Goal: Book appointment/travel/reservation

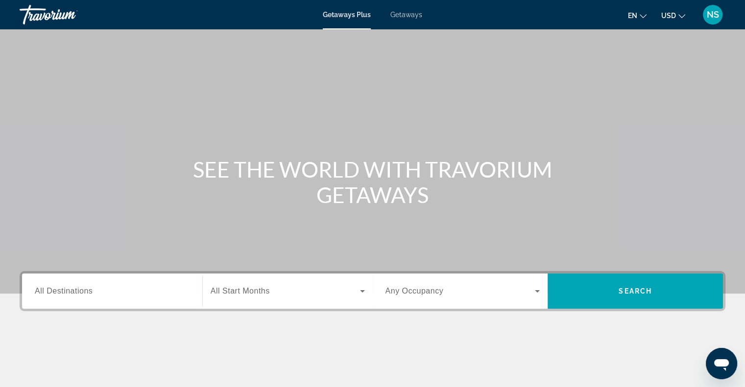
click at [70, 297] on div "Search widget" at bounding box center [112, 292] width 155 height 28
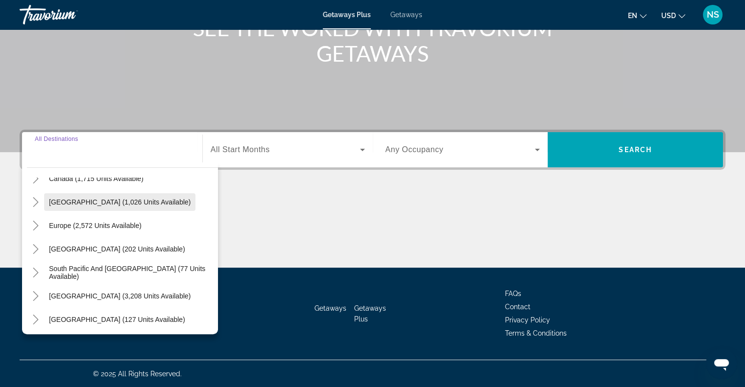
scroll to position [98, 0]
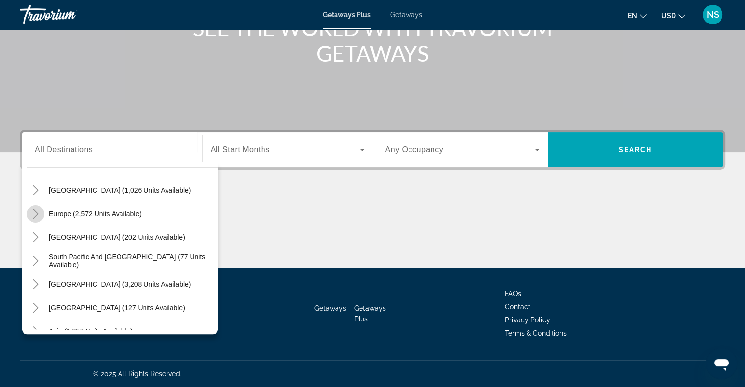
click at [36, 212] on icon "Toggle Europe (2,572 units available)" at bounding box center [36, 214] width 10 height 10
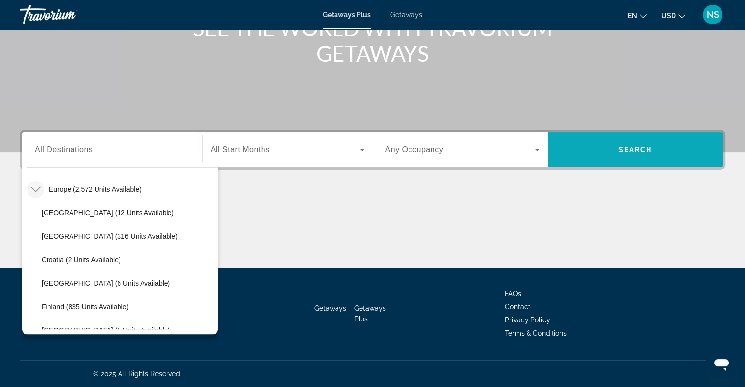
click at [621, 153] on span "Search" at bounding box center [634, 150] width 33 height 8
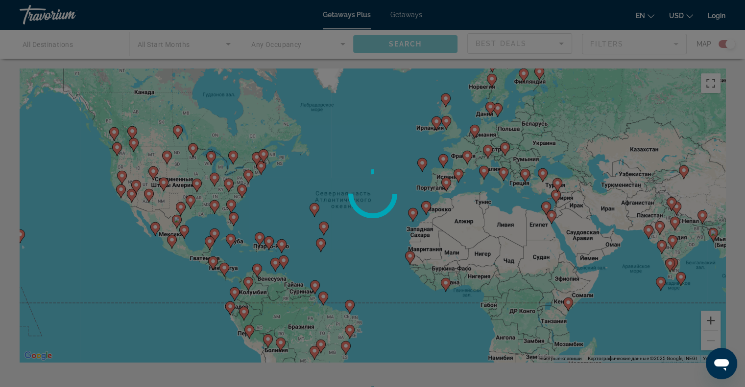
drag, startPoint x: 514, startPoint y: 172, endPoint x: 469, endPoint y: 213, distance: 61.0
click at [469, 213] on div at bounding box center [372, 193] width 745 height 387
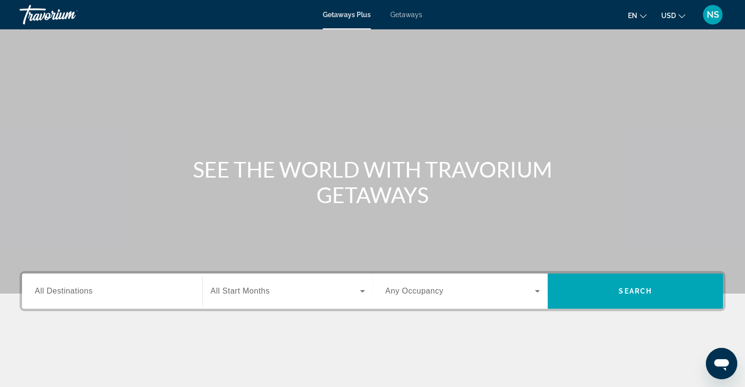
click at [63, 284] on div "Search widget" at bounding box center [112, 292] width 155 height 28
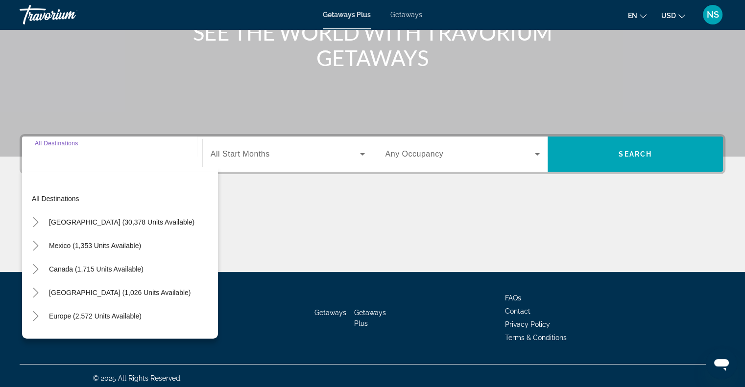
scroll to position [141, 0]
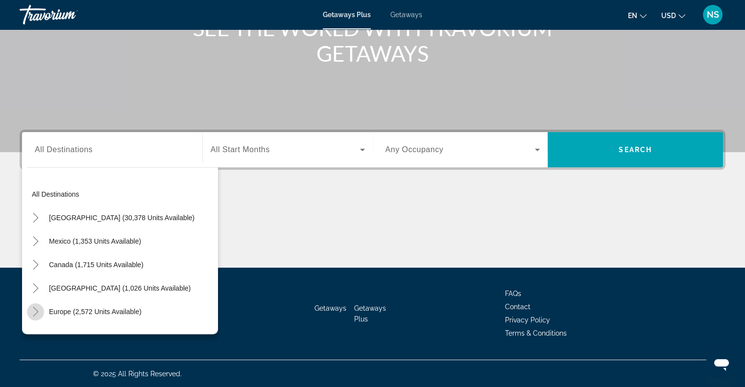
click at [36, 309] on icon "Toggle Europe (2,572 units available)" at bounding box center [36, 312] width 10 height 10
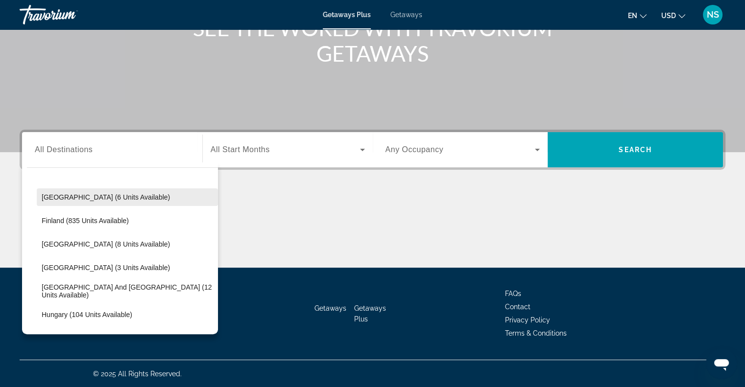
scroll to position [220, 0]
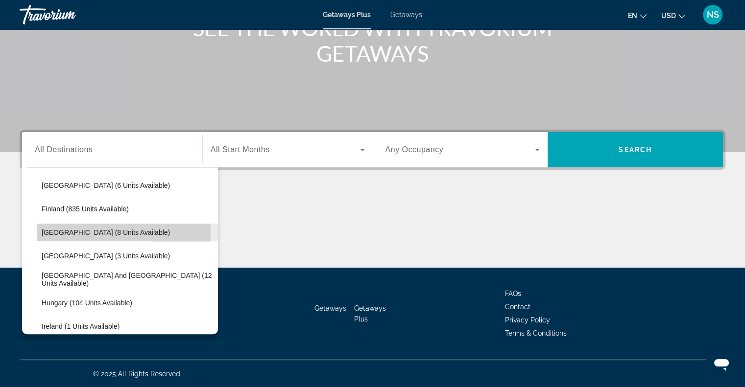
click at [57, 233] on span "[GEOGRAPHIC_DATA] (8 units available)" at bounding box center [106, 233] width 128 height 8
type input "**********"
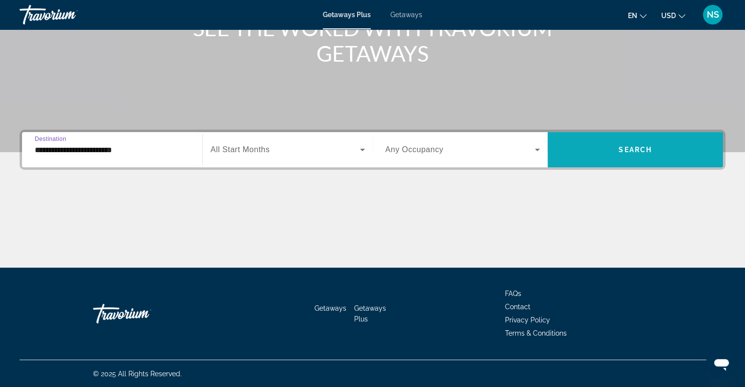
click at [652, 153] on span "Search widget" at bounding box center [634, 149] width 175 height 23
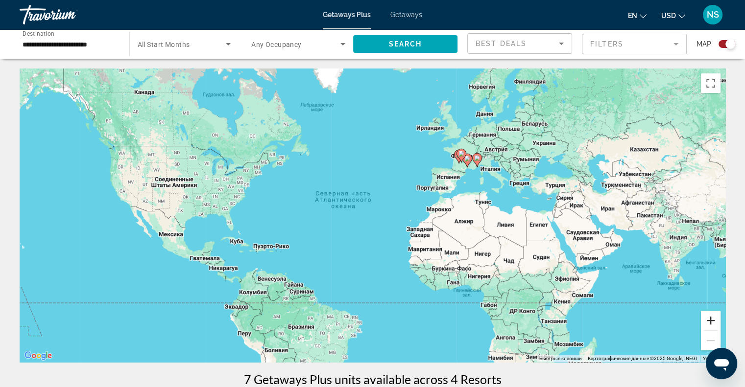
click at [715, 320] on button "Увеличить" at bounding box center [711, 321] width 20 height 20
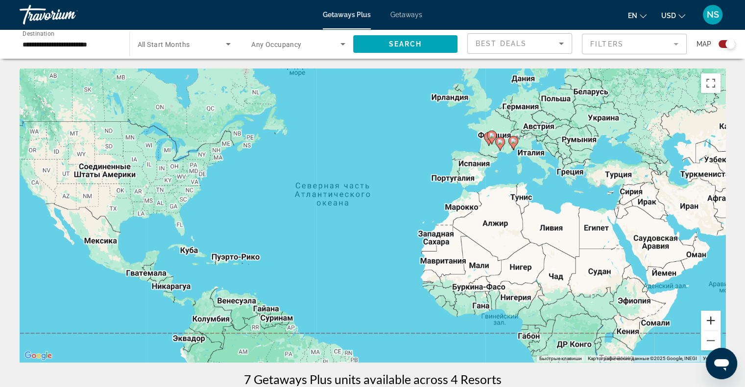
click at [715, 320] on button "Увеличить" at bounding box center [711, 321] width 20 height 20
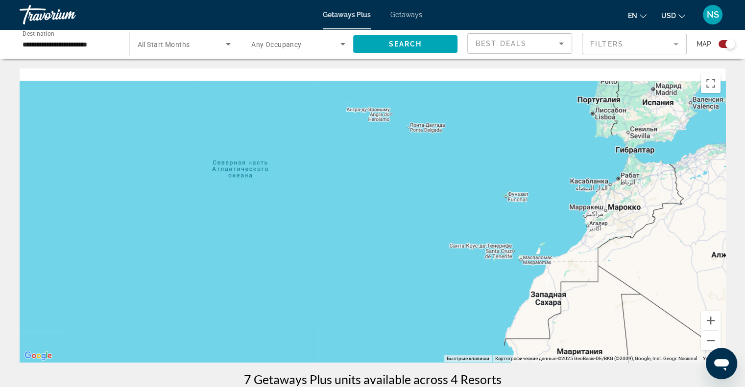
drag, startPoint x: 641, startPoint y: 134, endPoint x: 420, endPoint y: 304, distance: 278.6
click at [420, 305] on div "Чтобы активировать перетаскивание с помощью клавиатуры, нажмите Alt + Ввод. Пос…" at bounding box center [372, 216] width 705 height 294
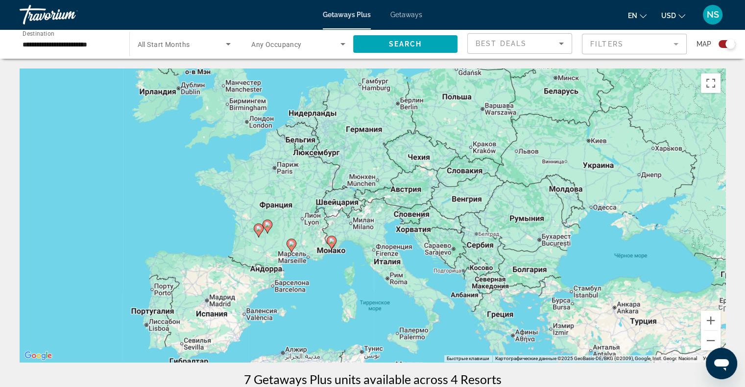
drag, startPoint x: 415, startPoint y: 284, endPoint x: 409, endPoint y: 165, distance: 119.1
click at [409, 165] on div "Чтобы активировать перетаскивание с помощью клавиатуры, нажмите Alt + Ввод. Пос…" at bounding box center [372, 216] width 705 height 294
click at [705, 318] on button "Увеличить" at bounding box center [711, 321] width 20 height 20
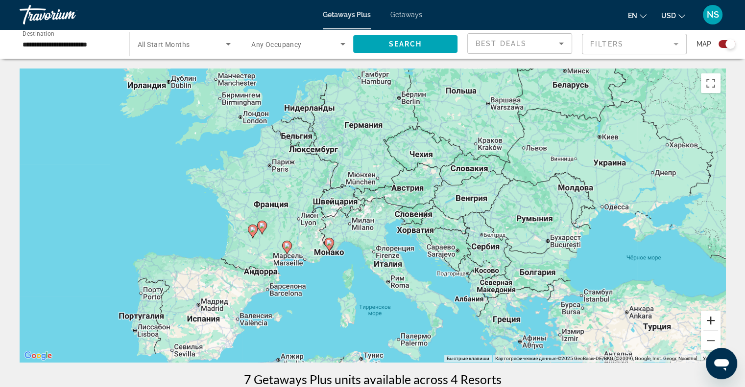
click at [705, 318] on button "Увеличить" at bounding box center [711, 321] width 20 height 20
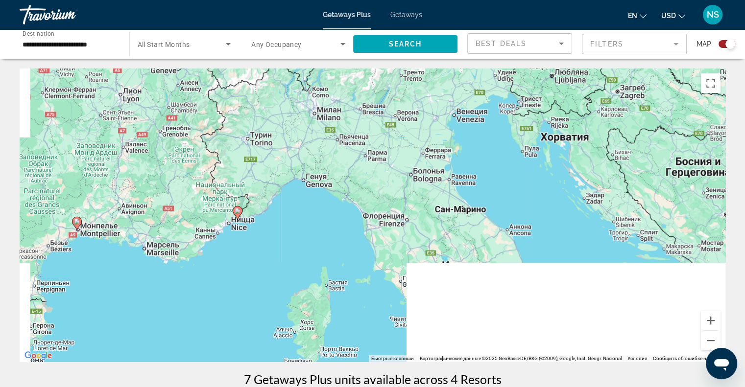
drag, startPoint x: 250, startPoint y: 236, endPoint x: 265, endPoint y: 146, distance: 91.8
click at [265, 146] on div "Чтобы активировать перетаскивание с помощью клавиатуры, нажмите Alt + Ввод. Пос…" at bounding box center [372, 216] width 705 height 294
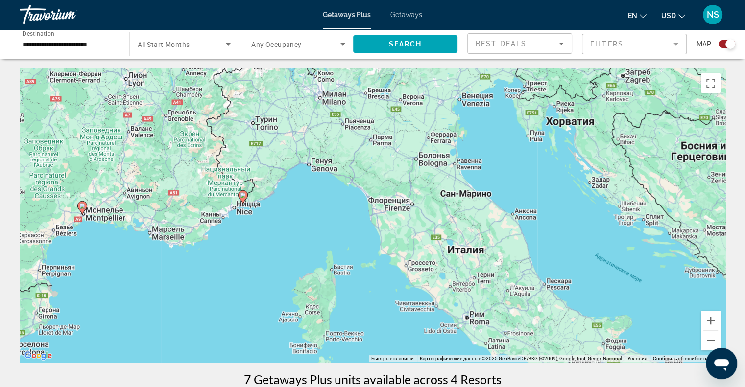
click at [241, 197] on image "Main content" at bounding box center [243, 195] width 6 height 6
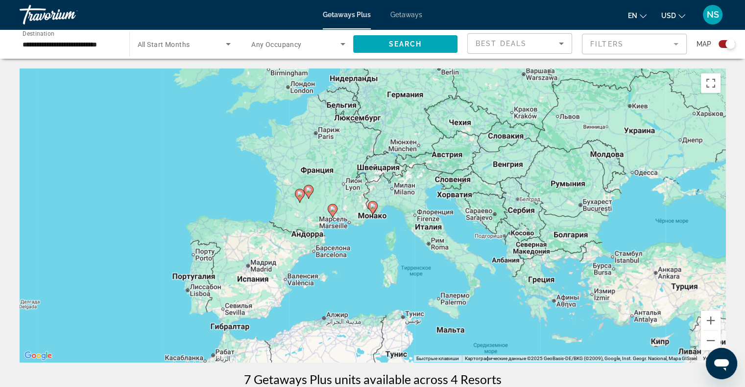
click at [373, 206] on image "Main content" at bounding box center [373, 206] width 6 height 6
type input "**********"
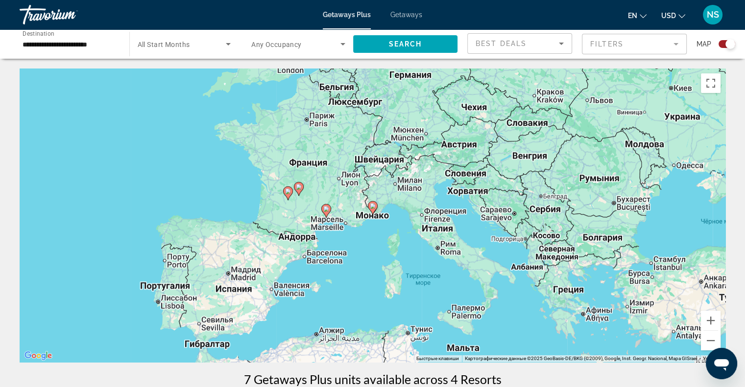
click at [373, 206] on image "Main content" at bounding box center [373, 206] width 6 height 6
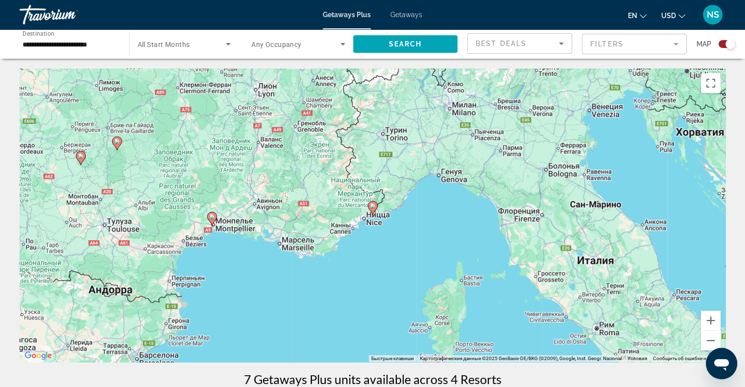
click at [373, 205] on image "Main content" at bounding box center [373, 206] width 6 height 6
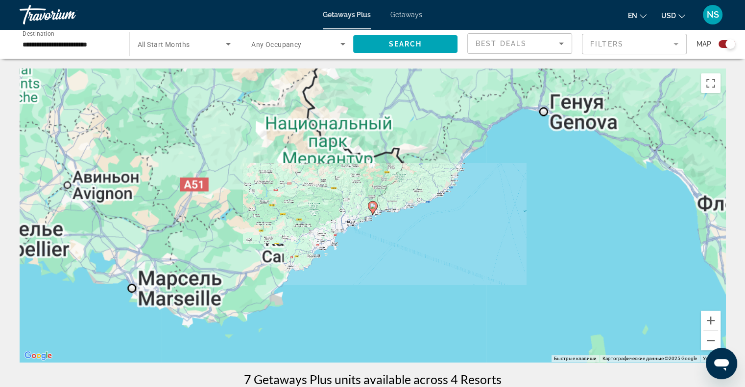
click at [373, 205] on image "Main content" at bounding box center [373, 206] width 6 height 6
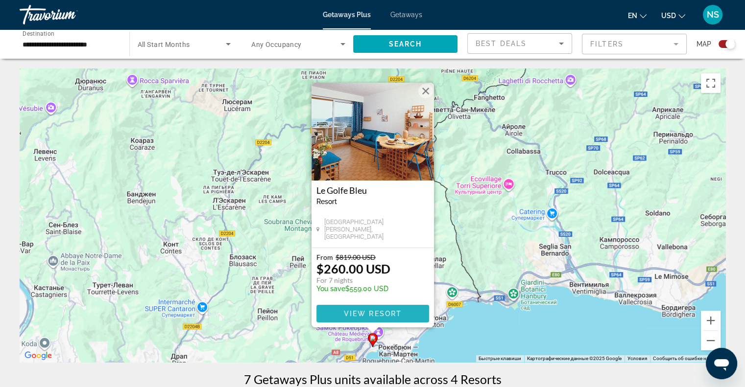
click at [389, 305] on span "Main content" at bounding box center [372, 313] width 113 height 23
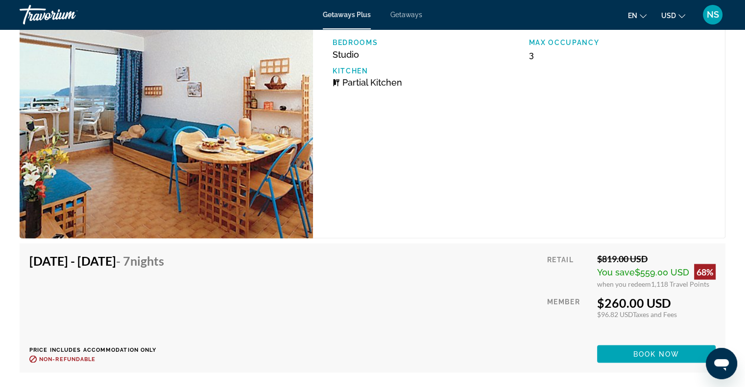
scroll to position [1694, 0]
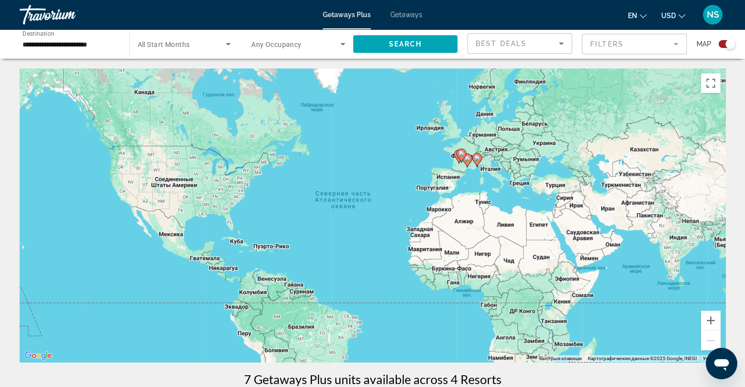
click at [91, 47] on input "**********" at bounding box center [70, 45] width 94 height 12
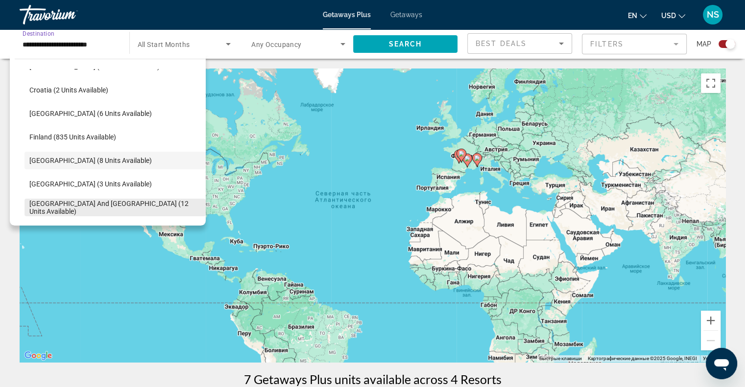
scroll to position [150, 0]
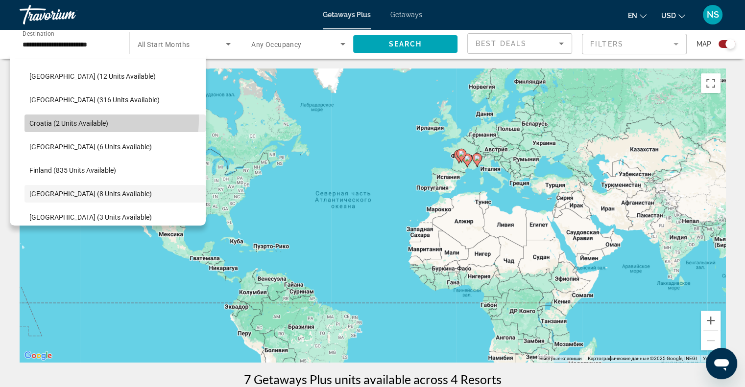
click at [90, 119] on span "Croatia (2 units available)" at bounding box center [68, 123] width 79 height 8
type input "**********"
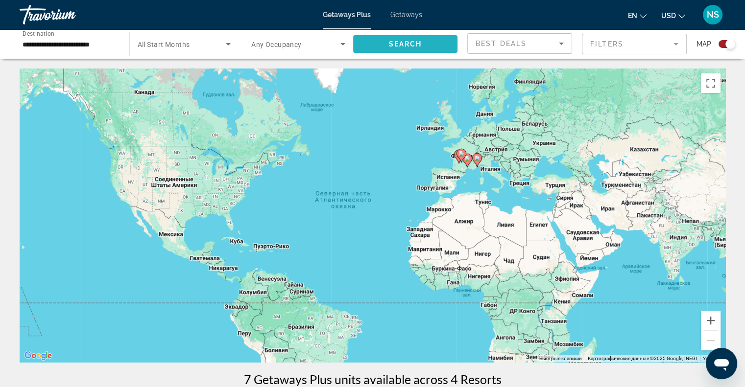
click at [413, 41] on span "Search" at bounding box center [404, 44] width 33 height 8
click at [703, 320] on button "Увеличить" at bounding box center [711, 321] width 20 height 20
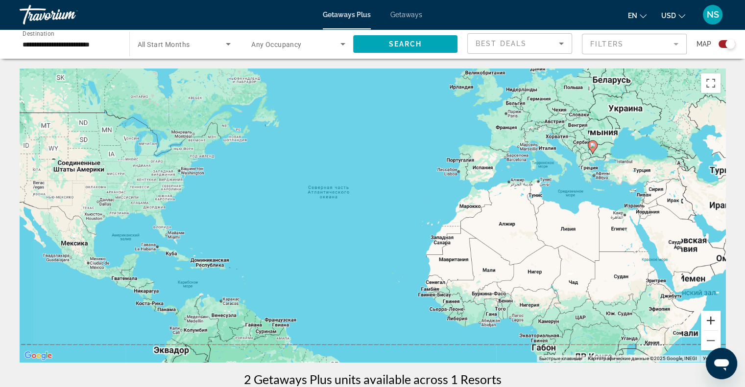
click at [703, 320] on button "Увеличить" at bounding box center [711, 321] width 20 height 20
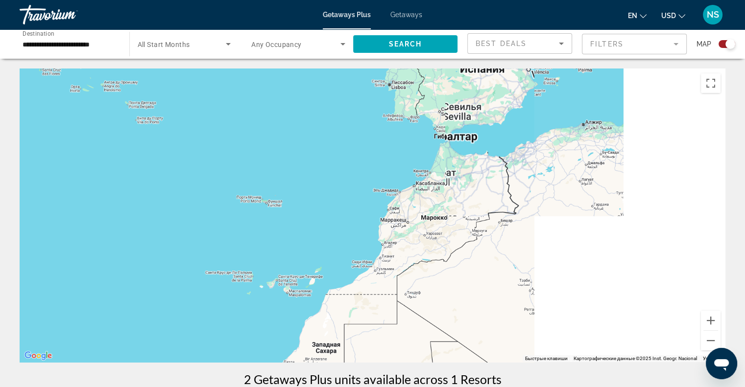
drag, startPoint x: 605, startPoint y: 191, endPoint x: 287, endPoint y: 231, distance: 320.7
click at [288, 231] on div "Main content" at bounding box center [372, 216] width 705 height 294
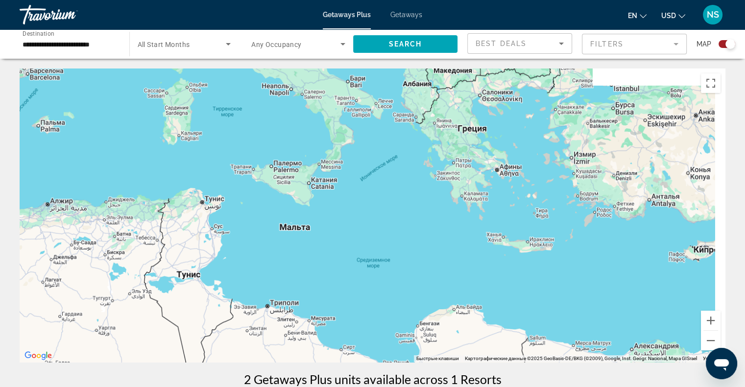
drag, startPoint x: 386, startPoint y: 149, endPoint x: 264, endPoint y: 264, distance: 167.3
click at [265, 264] on div "Main content" at bounding box center [372, 216] width 705 height 294
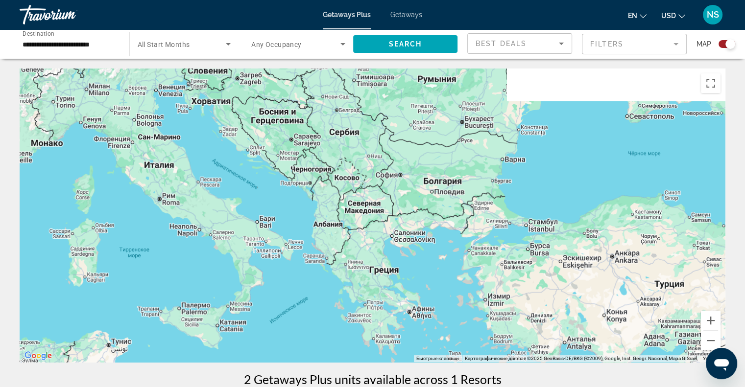
drag, startPoint x: 301, startPoint y: 193, endPoint x: 328, endPoint y: 297, distance: 107.2
click at [326, 297] on div "Main content" at bounding box center [372, 216] width 705 height 294
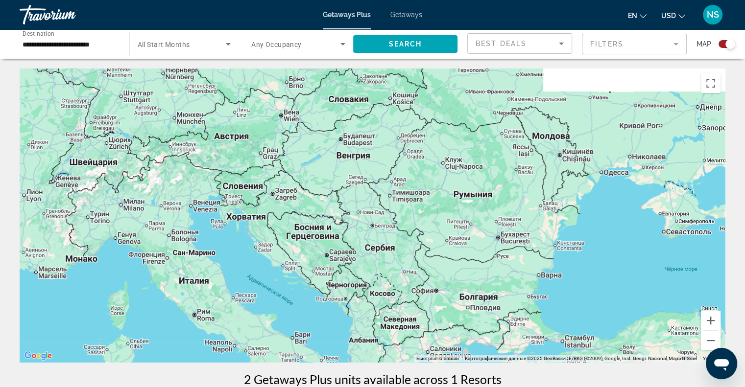
drag, startPoint x: 333, startPoint y: 241, endPoint x: 338, endPoint y: 242, distance: 5.0
click at [333, 266] on div "Main content" at bounding box center [372, 216] width 705 height 294
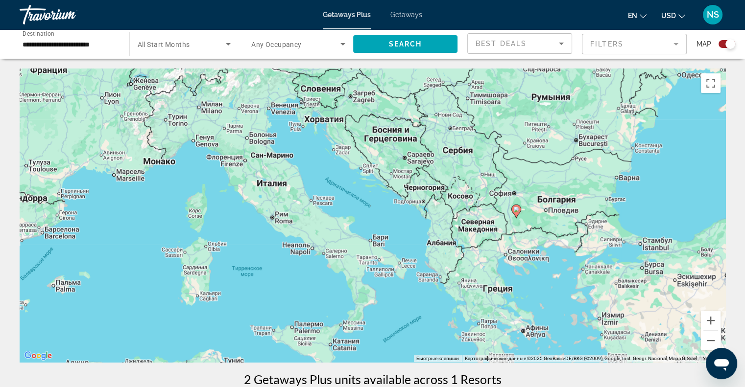
drag, startPoint x: 340, startPoint y: 196, endPoint x: 303, endPoint y: 23, distance: 176.8
click at [303, 23] on div "**********" at bounding box center [372, 193] width 745 height 387
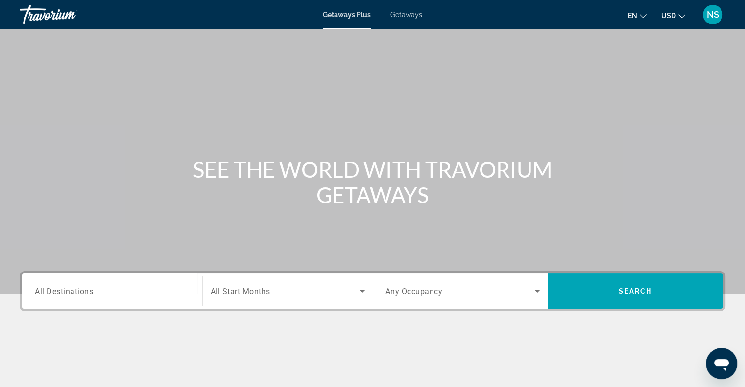
click at [83, 295] on span "All Destinations" at bounding box center [64, 290] width 58 height 9
click at [83, 295] on input "Destination All Destinations" at bounding box center [112, 292] width 155 height 12
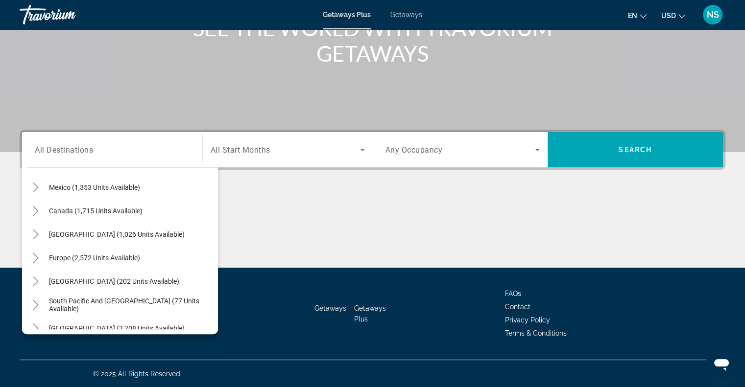
scroll to position [53, 0]
click at [36, 257] on icon "Toggle Europe (2,572 units available)" at bounding box center [36, 259] width 10 height 10
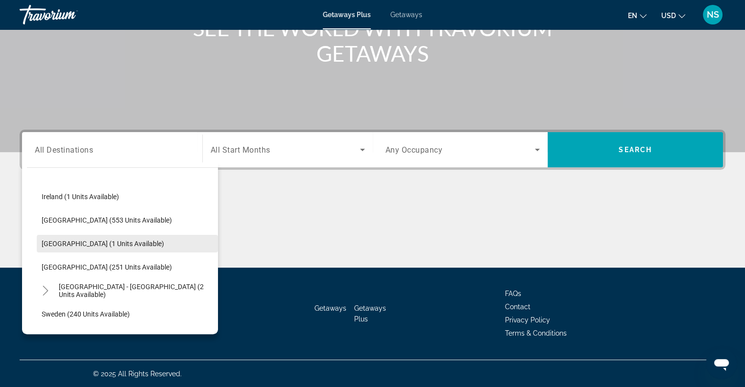
scroll to position [367, 0]
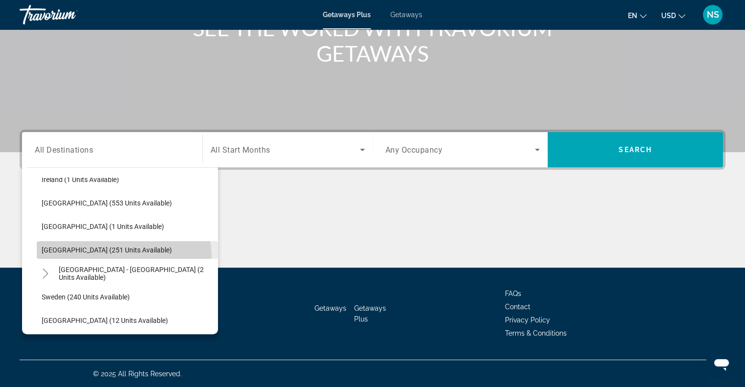
click at [123, 256] on span "Search widget" at bounding box center [127, 249] width 181 height 23
type input "**********"
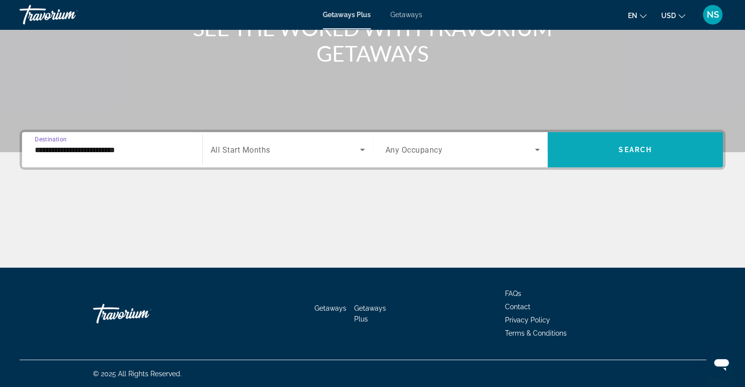
click at [675, 156] on span "Search widget" at bounding box center [634, 149] width 175 height 23
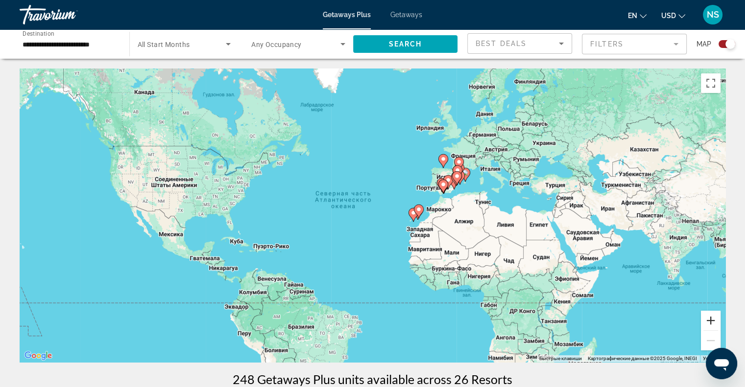
click at [708, 319] on button "Увеличить" at bounding box center [711, 321] width 20 height 20
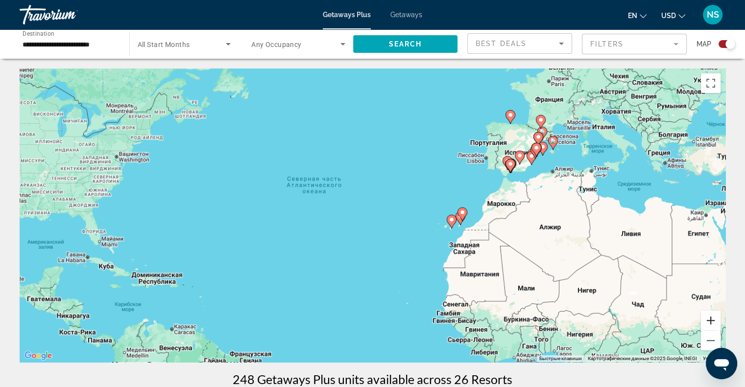
click at [708, 319] on button "Увеличить" at bounding box center [711, 321] width 20 height 20
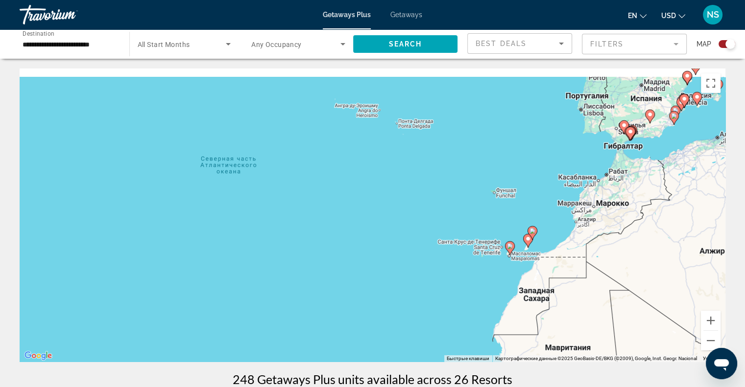
drag, startPoint x: 607, startPoint y: 210, endPoint x: 446, endPoint y: 249, distance: 165.3
click at [449, 250] on div "Чтобы активировать перетаскивание с помощью клавиатуры, нажмите Alt + Ввод. Пос…" at bounding box center [372, 216] width 705 height 294
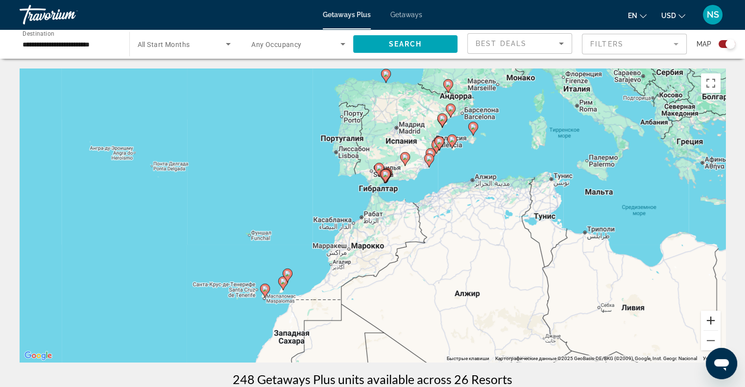
click at [707, 320] on button "Увеличить" at bounding box center [711, 321] width 20 height 20
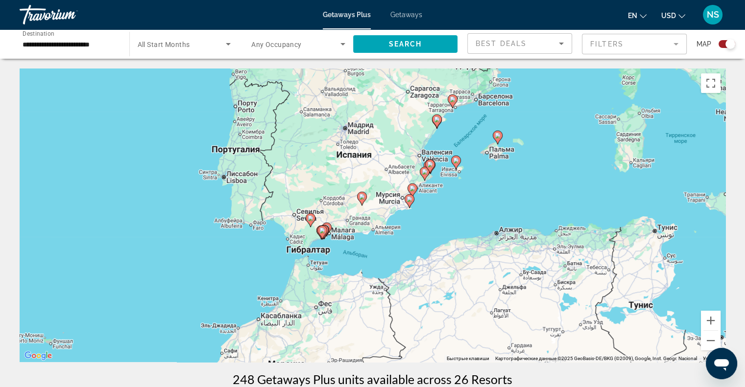
drag, startPoint x: 582, startPoint y: 142, endPoint x: 508, endPoint y: 231, distance: 115.0
click at [508, 231] on div "Чтобы активировать перетаскивание с помощью клавиатуры, нажмите Alt + Ввод. Пос…" at bounding box center [372, 216] width 705 height 294
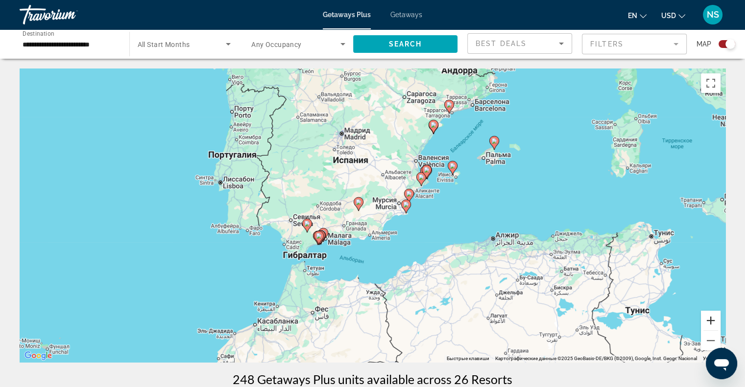
click at [713, 321] on button "Увеличить" at bounding box center [711, 321] width 20 height 20
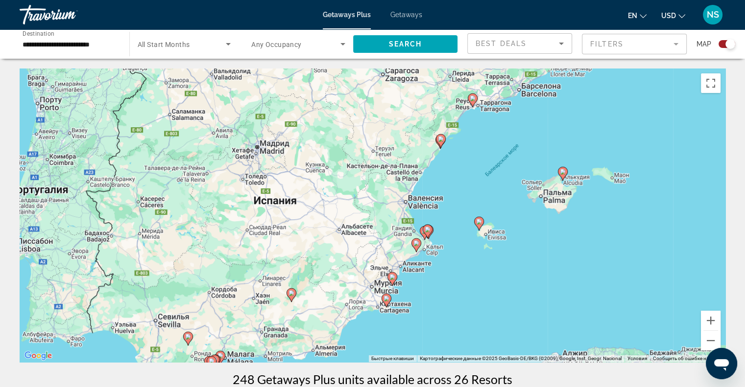
drag, startPoint x: 620, startPoint y: 114, endPoint x: 567, endPoint y: 213, distance: 112.1
click at [567, 213] on div "Чтобы активировать перетаскивание с помощью клавиатуры, нажмите Alt + Ввод. Пос…" at bounding box center [372, 216] width 705 height 294
click at [563, 166] on gmp-advanced-marker "Main content" at bounding box center [563, 173] width 10 height 15
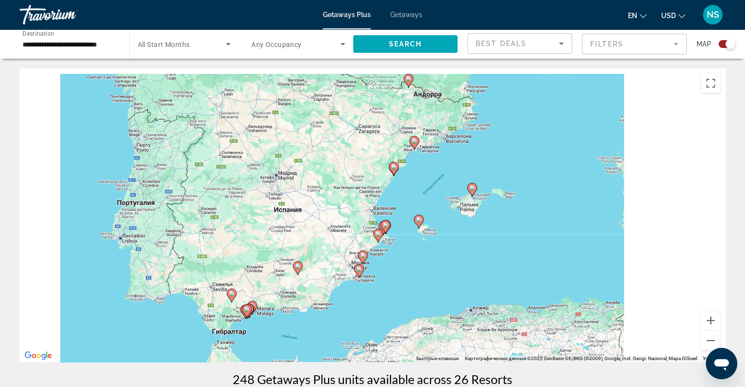
click at [563, 166] on div "Чтобы активировать перетаскивание с помощью клавиатуры, нажмите Alt + Ввод. Пос…" at bounding box center [372, 216] width 705 height 294
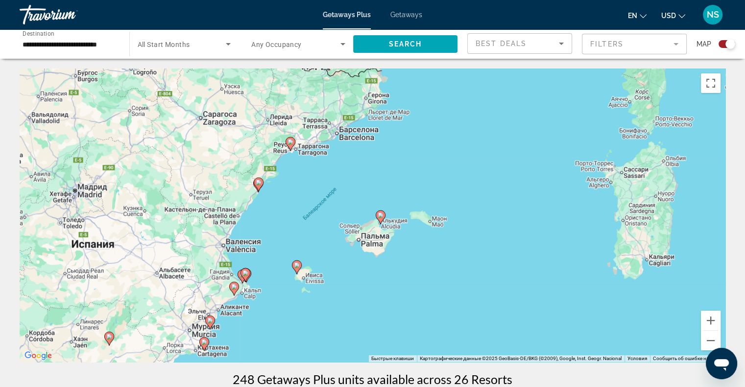
click at [382, 216] on image "Main content" at bounding box center [380, 215] width 6 height 6
type input "**********"
click at [385, 212] on gmp-advanced-marker "Main content" at bounding box center [381, 217] width 10 height 15
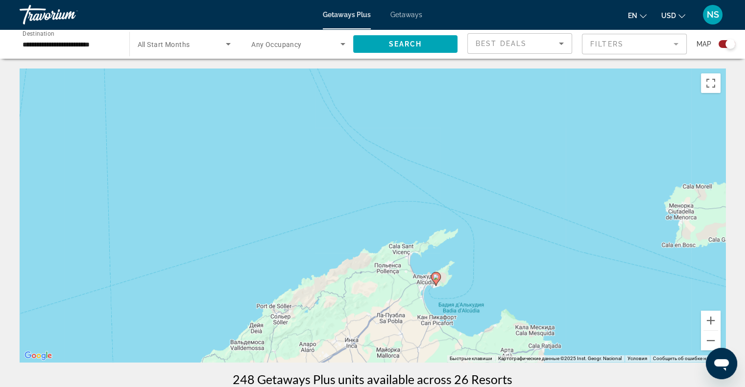
click at [432, 279] on icon "Main content" at bounding box center [435, 279] width 9 height 13
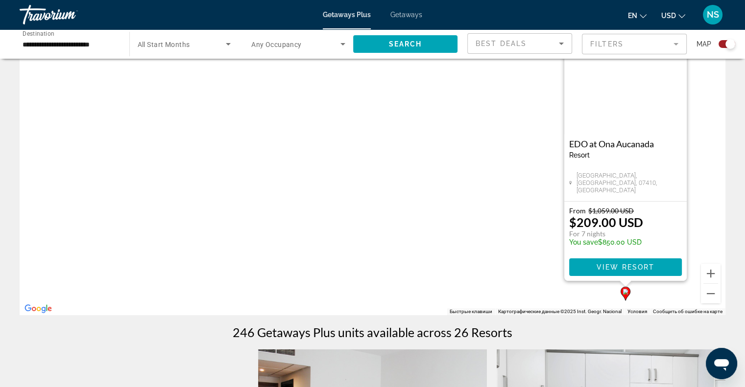
scroll to position [147, 0]
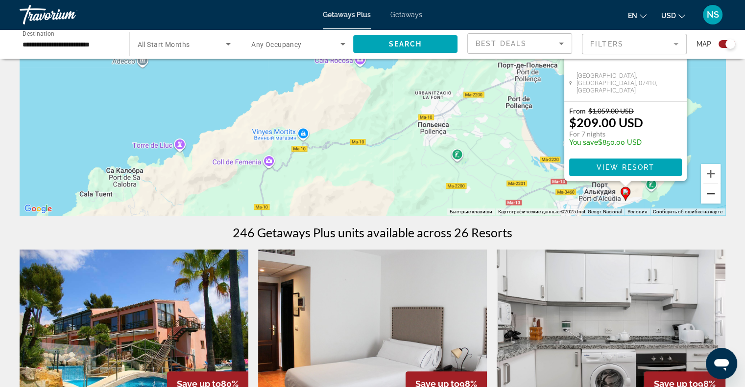
click at [713, 197] on button "Уменьшить" at bounding box center [711, 194] width 20 height 20
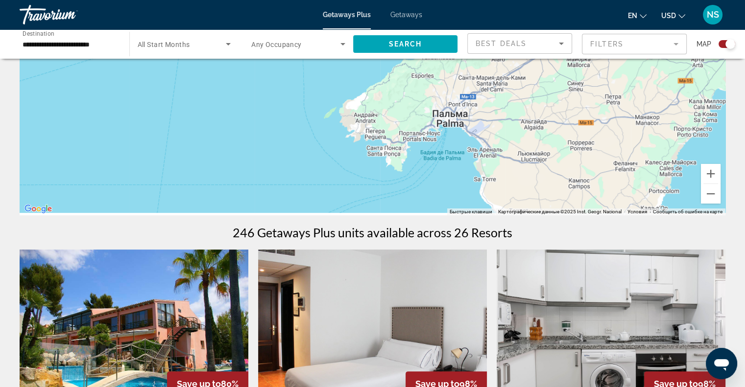
drag, startPoint x: 418, startPoint y: 160, endPoint x: 612, endPoint y: 61, distance: 218.5
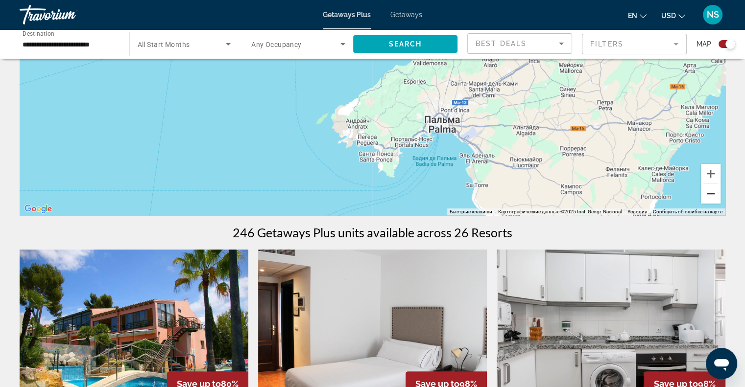
click at [705, 198] on button "Уменьшить" at bounding box center [711, 194] width 20 height 20
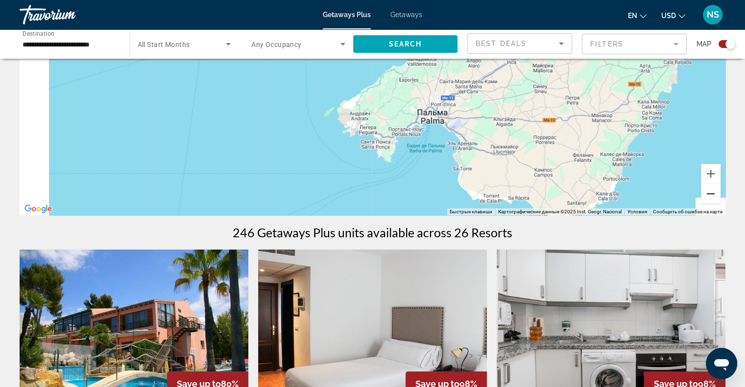
click at [705, 198] on button "Уменьшить" at bounding box center [711, 194] width 20 height 20
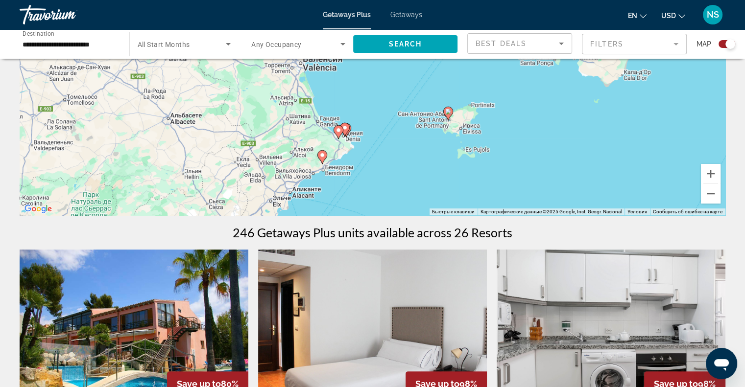
drag, startPoint x: 488, startPoint y: 132, endPoint x: 670, endPoint y: 101, distance: 184.7
click at [670, 101] on div "Чтобы активировать перетаскивание с помощью клавиатуры, нажмите Alt + Ввод. Пос…" at bounding box center [372, 69] width 705 height 294
click at [446, 108] on icon "Main content" at bounding box center [447, 113] width 9 height 13
click at [446, 108] on div "Для навигации используйте клавиши со стрелками. Чтобы активировать перетаскиван…" at bounding box center [372, 69] width 705 height 294
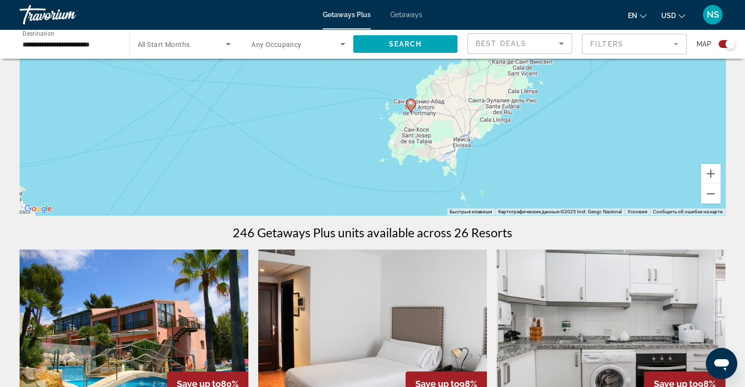
click at [411, 101] on image "Main content" at bounding box center [411, 104] width 6 height 6
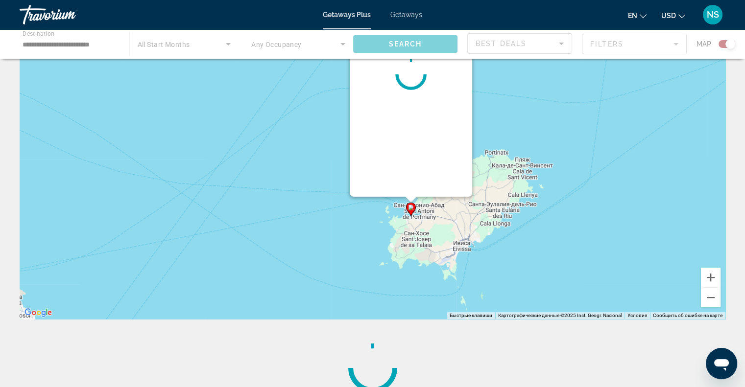
click at [411, 101] on div "Main content" at bounding box center [411, 74] width 122 height 245
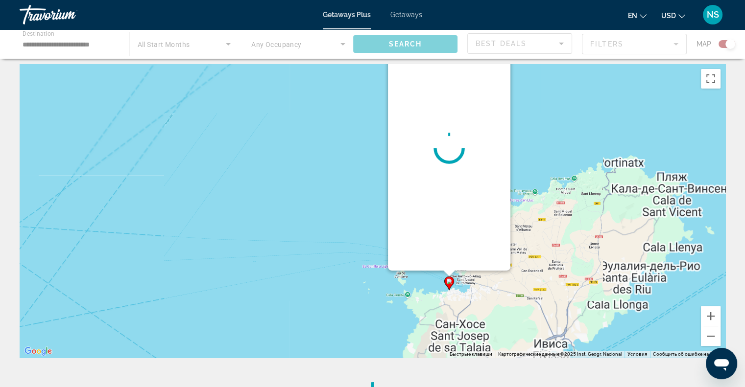
scroll to position [0, 0]
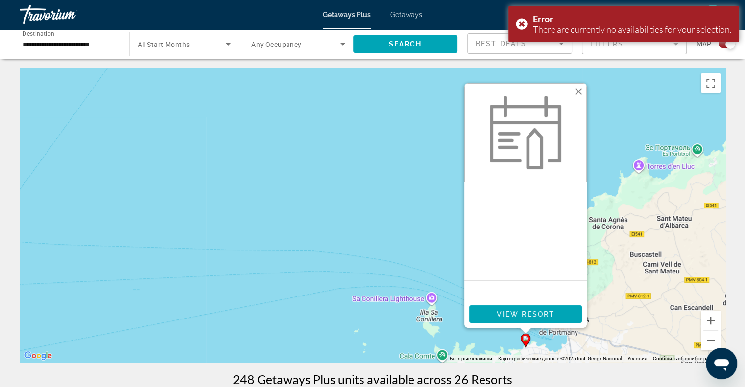
click at [577, 88] on button "Закрыть" at bounding box center [578, 91] width 15 height 15
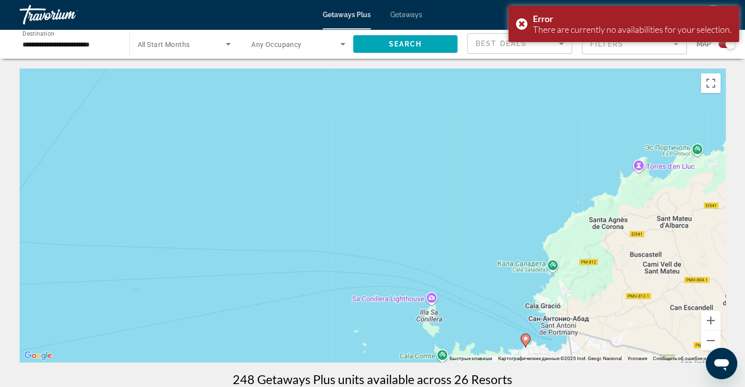
click at [699, 338] on div "Для навигации используйте клавиши со стрелками. Чтобы активировать перетаскиван…" at bounding box center [372, 216] width 705 height 294
click at [699, 338] on div "Чтобы активировать перетаскивание с помощью клавиатуры, нажмите Alt + Ввод. Пос…" at bounding box center [372, 216] width 705 height 294
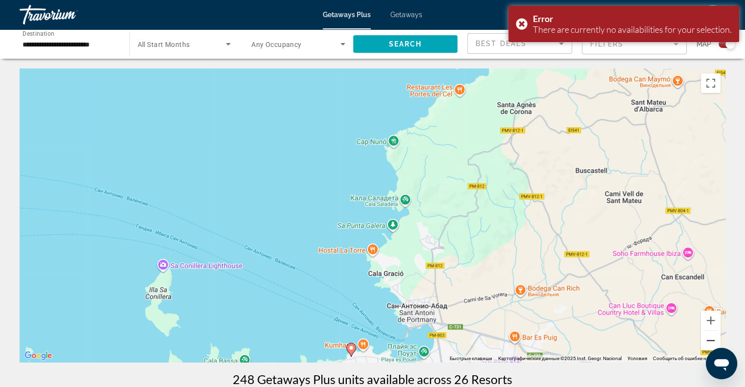
click at [707, 343] on button "Уменьшить" at bounding box center [711, 341] width 20 height 20
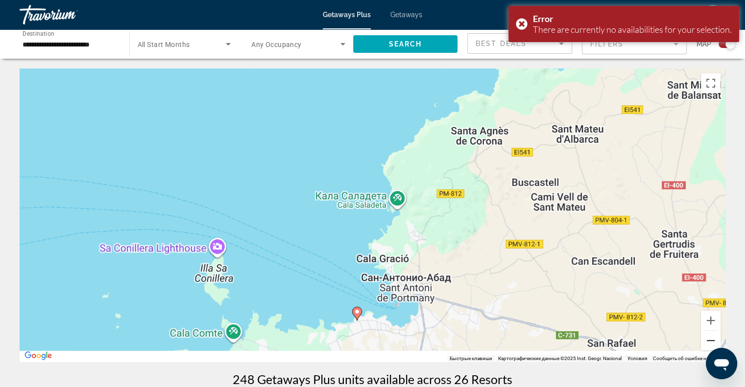
click at [707, 343] on button "Уменьшить" at bounding box center [711, 341] width 20 height 20
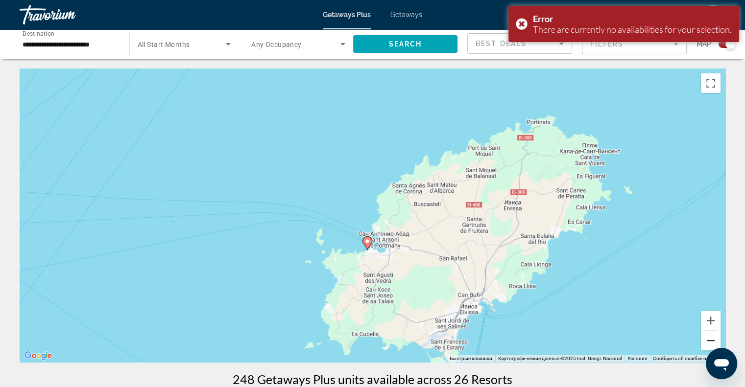
click at [707, 343] on button "Уменьшить" at bounding box center [711, 341] width 20 height 20
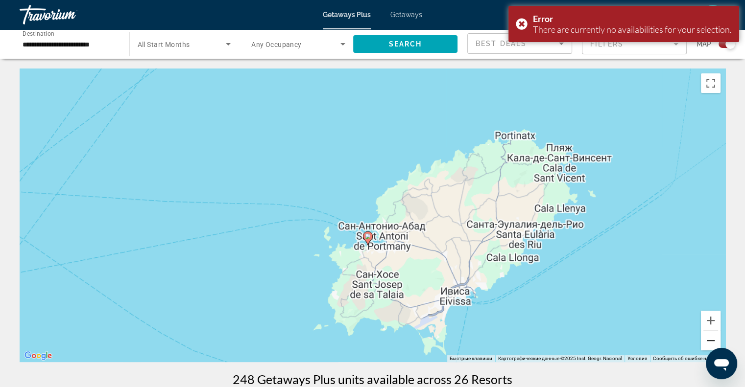
click at [707, 343] on button "Уменьшить" at bounding box center [711, 341] width 20 height 20
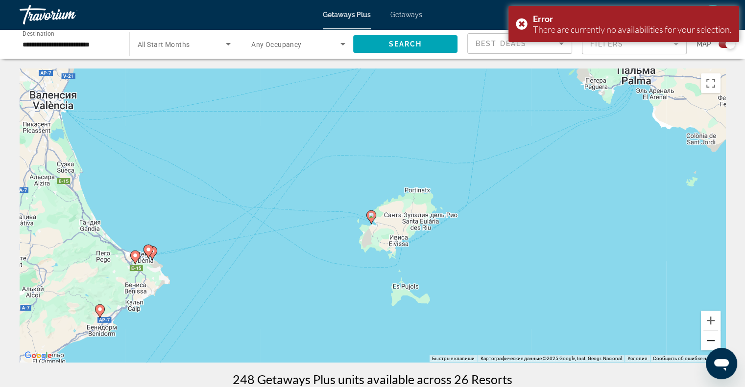
click at [707, 343] on button "Уменьшить" at bounding box center [711, 341] width 20 height 20
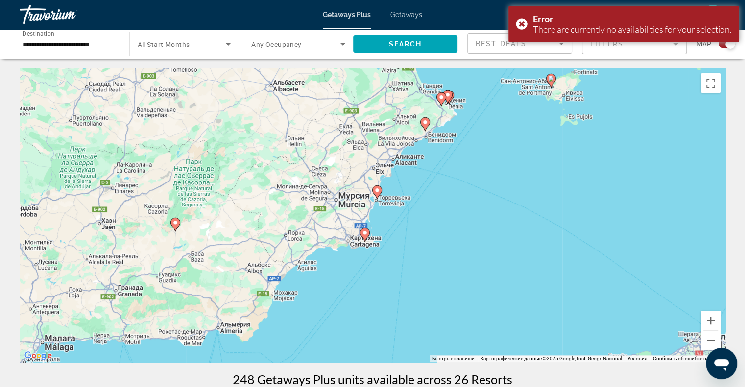
drag, startPoint x: 422, startPoint y: 289, endPoint x: 601, endPoint y: 157, distance: 223.4
click at [601, 157] on div "Чтобы активировать перетаскивание с помощью клавиатуры, нажмите Alt + Ввод. Пос…" at bounding box center [372, 216] width 705 height 294
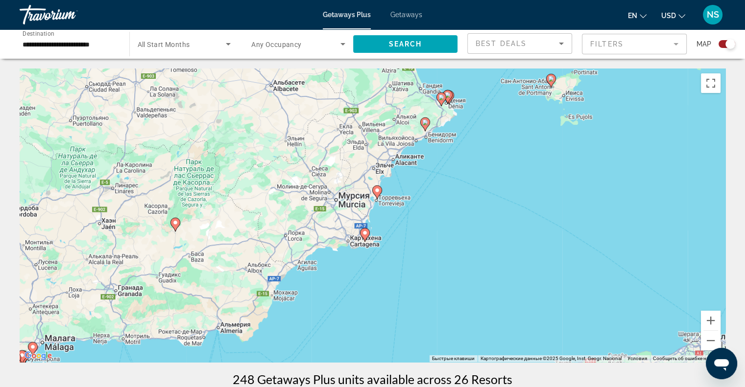
click at [362, 231] on image "Main content" at bounding box center [365, 233] width 6 height 6
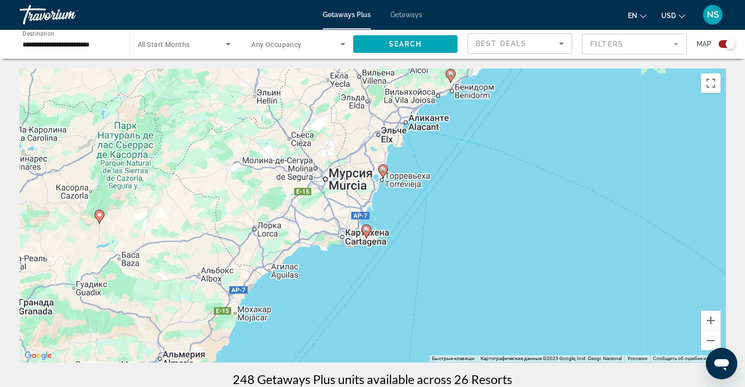
click at [362, 231] on gmp-advanced-marker "Main content" at bounding box center [366, 231] width 10 height 15
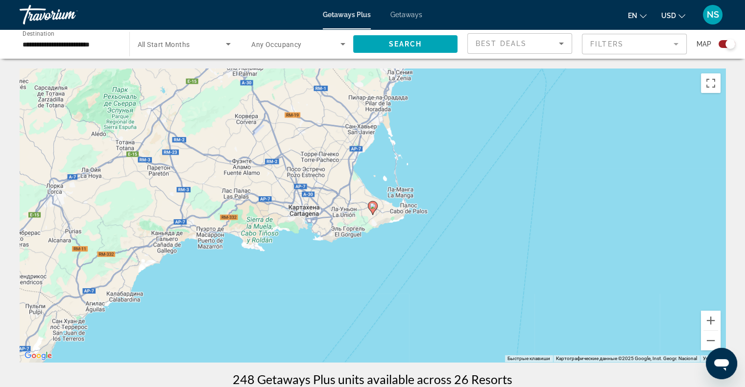
click at [373, 206] on image "Main content" at bounding box center [373, 206] width 6 height 6
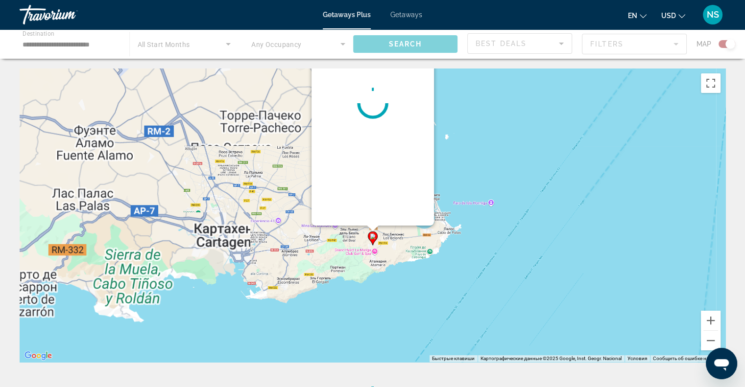
click at [373, 206] on div "Main content" at bounding box center [372, 103] width 122 height 245
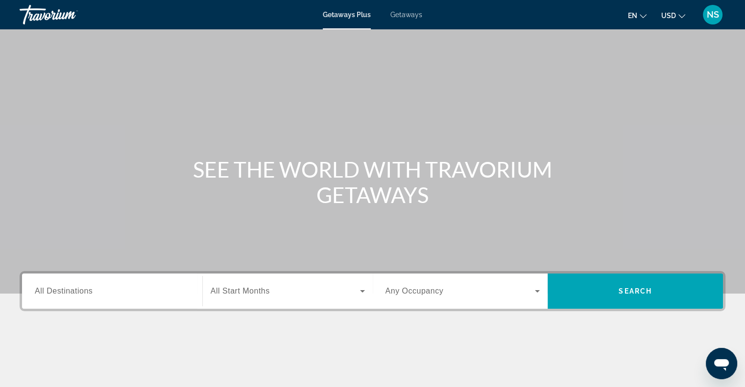
click at [106, 279] on div "Search widget" at bounding box center [112, 292] width 155 height 28
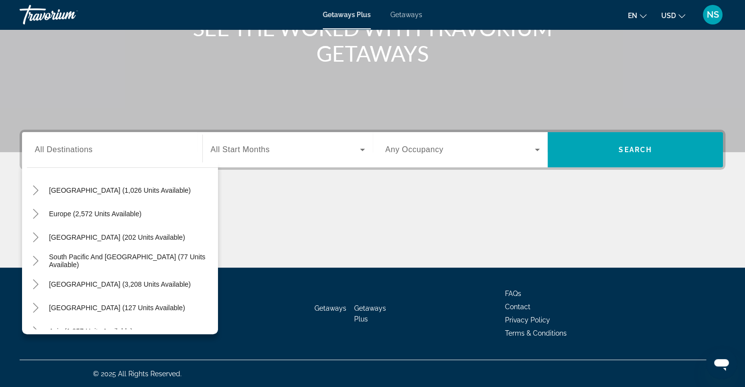
scroll to position [117, 0]
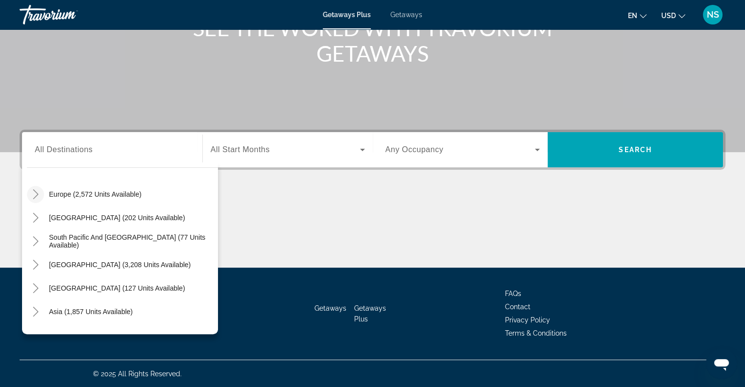
click at [38, 195] on icon "Toggle Europe (2,572 units available)" at bounding box center [36, 194] width 10 height 10
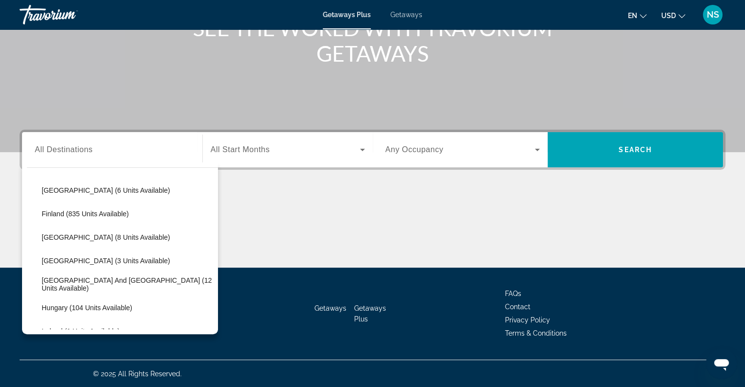
scroll to position [220, 0]
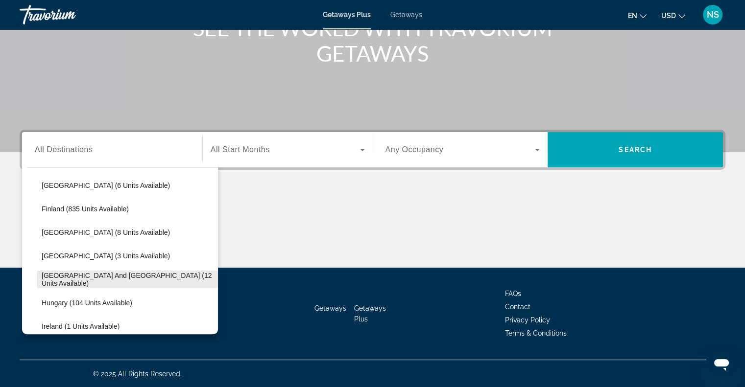
click at [107, 284] on span "Search widget" at bounding box center [127, 279] width 181 height 23
type input "**********"
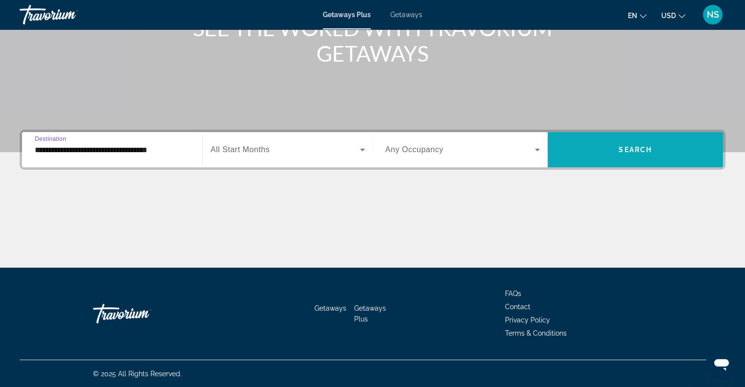
click at [648, 152] on span "Search" at bounding box center [634, 150] width 33 height 8
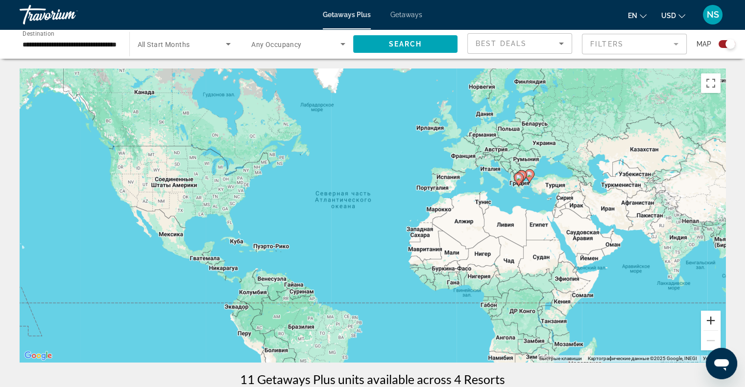
click at [717, 316] on button "Увеличить" at bounding box center [711, 321] width 20 height 20
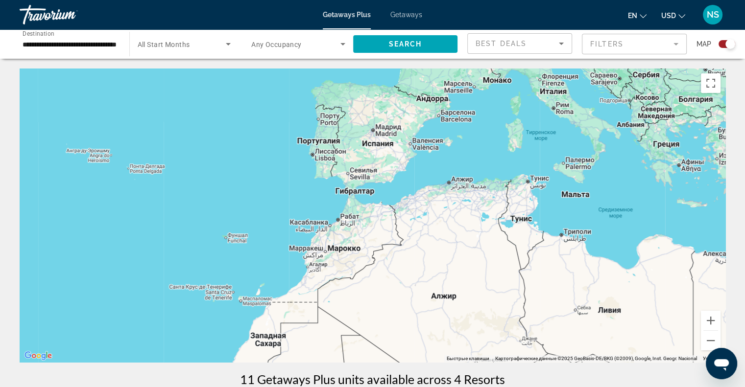
drag, startPoint x: 680, startPoint y: 236, endPoint x: 388, endPoint y: 289, distance: 296.6
click at [388, 291] on div "Main content" at bounding box center [372, 216] width 705 height 294
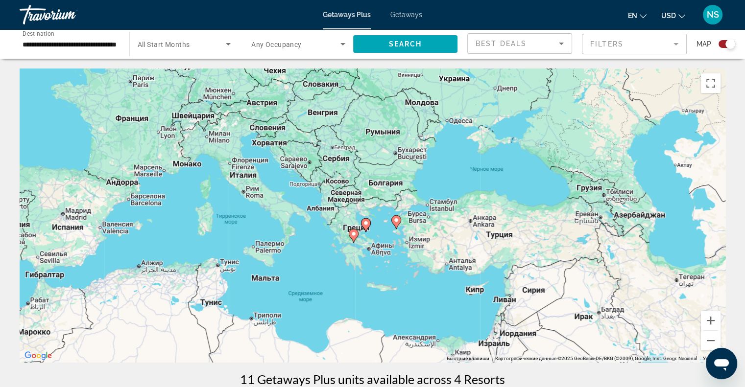
drag, startPoint x: 533, startPoint y: 240, endPoint x: 379, endPoint y: 290, distance: 161.0
click at [379, 290] on div "Чтобы активировать перетаскивание с помощью клавиатуры, нажмите Alt + Ввод. Пос…" at bounding box center [372, 216] width 705 height 294
click at [702, 320] on button "Увеличить" at bounding box center [711, 321] width 20 height 20
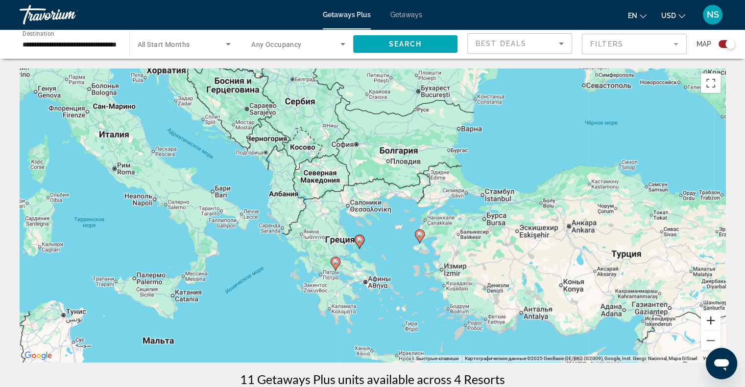
click at [707, 319] on button "Увеличить" at bounding box center [711, 321] width 20 height 20
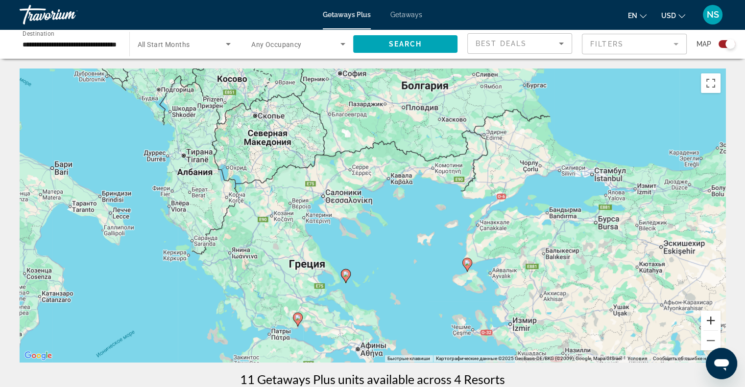
click at [702, 319] on button "Увеличить" at bounding box center [711, 321] width 20 height 20
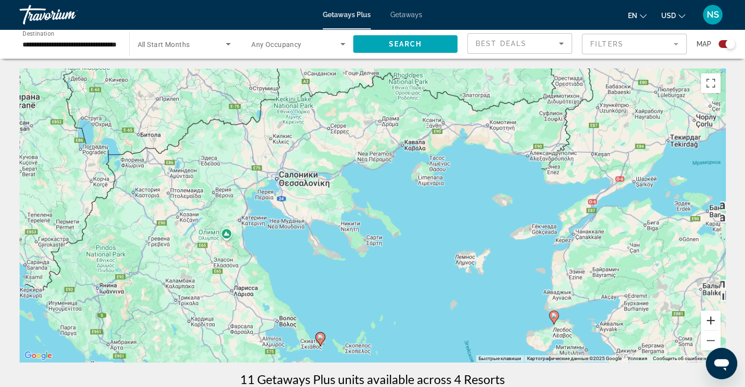
click at [702, 319] on button "Увеличить" at bounding box center [711, 321] width 20 height 20
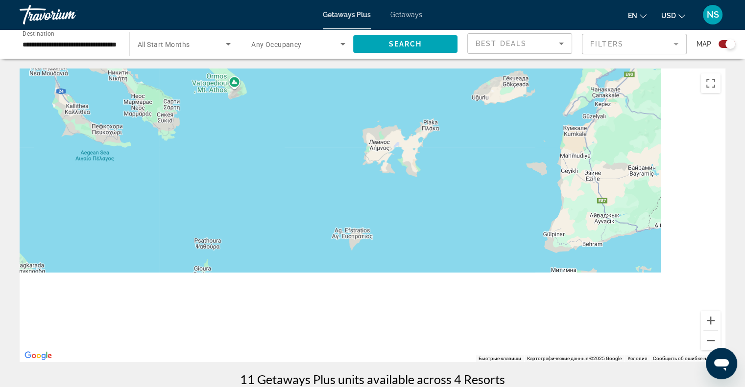
drag, startPoint x: 662, startPoint y: 298, endPoint x: 461, endPoint y: 110, distance: 275.4
click at [461, 110] on div "Main content" at bounding box center [372, 216] width 705 height 294
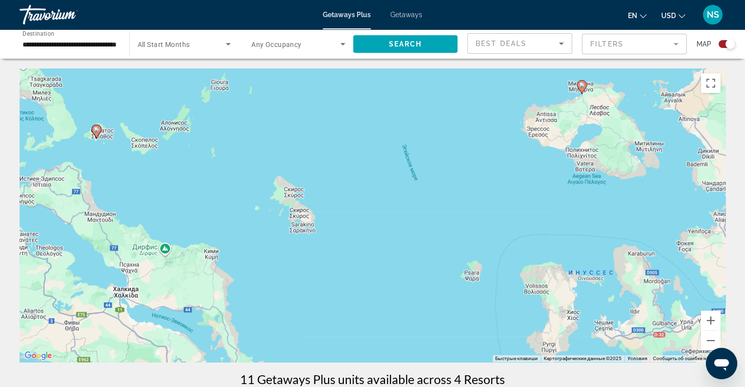
drag, startPoint x: 610, startPoint y: 280, endPoint x: 643, endPoint y: 123, distance: 160.2
click at [643, 123] on div "Чтобы активировать перетаскивание с помощью клавиатуры, нажмите Alt + Ввод. Пос…" at bounding box center [372, 216] width 705 height 294
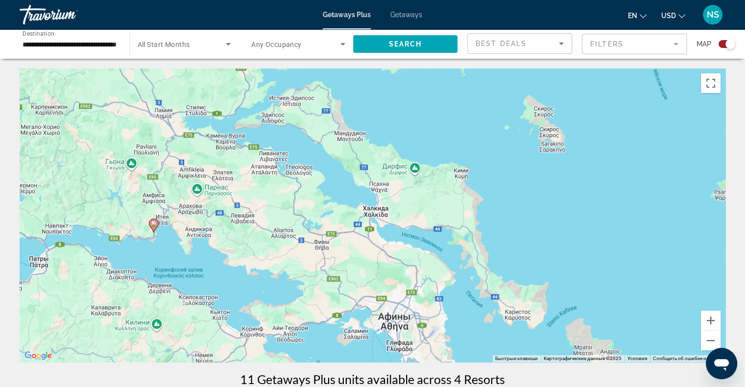
drag, startPoint x: 123, startPoint y: 167, endPoint x: 370, endPoint y: 80, distance: 261.7
click at [370, 80] on div "Чтобы активировать перетаскивание с помощью клавиатуры, нажмите Alt + Ввод. Пос…" at bounding box center [372, 216] width 705 height 294
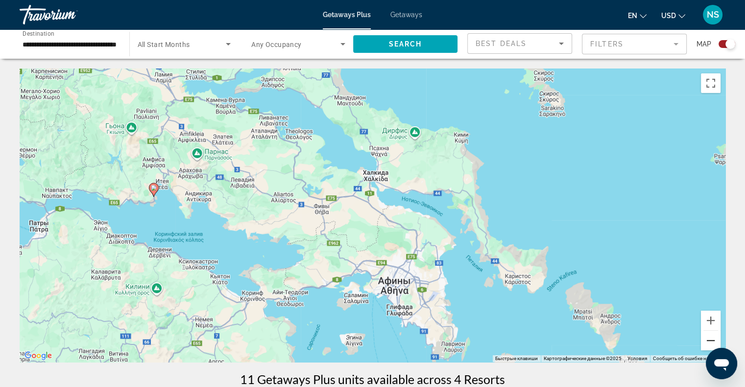
click at [707, 340] on button "Уменьшить" at bounding box center [711, 341] width 20 height 20
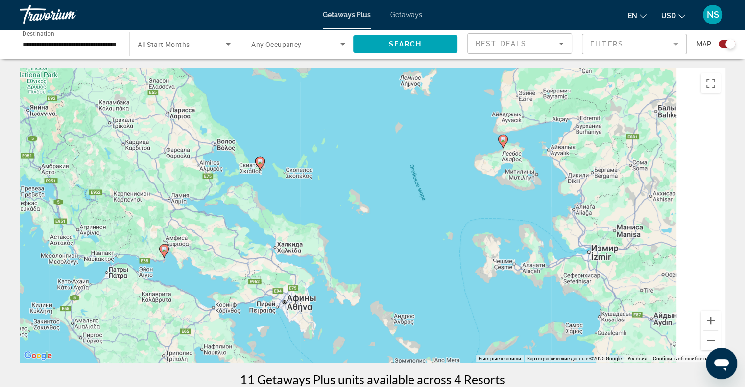
drag, startPoint x: 554, startPoint y: 237, endPoint x: 446, endPoint y: 272, distance: 113.2
click at [446, 272] on div "Чтобы активировать перетаскивание с помощью клавиатуры, нажмите Alt + Ввод. Пос…" at bounding box center [372, 216] width 705 height 294
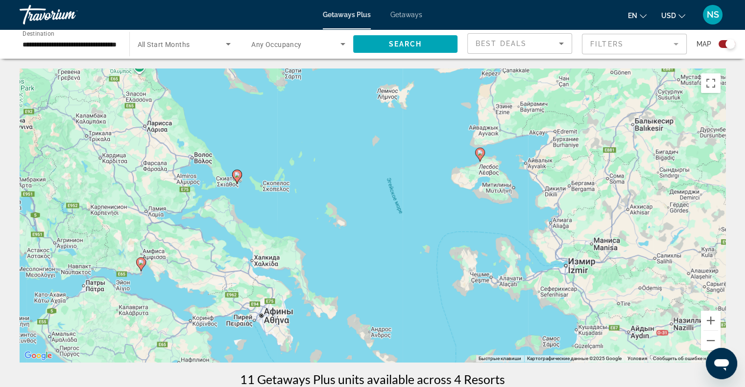
click at [480, 150] on icon "Main content" at bounding box center [479, 154] width 9 height 13
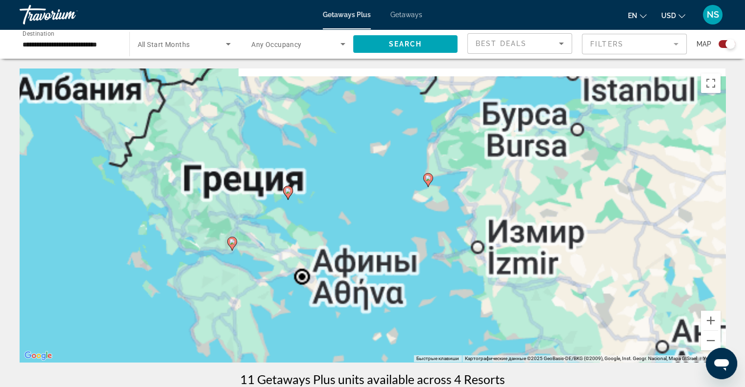
click at [480, 150] on div "Чтобы активировать перетаскивание с помощью клавиатуры, нажмите Alt + Ввод. Пос…" at bounding box center [372, 216] width 705 height 294
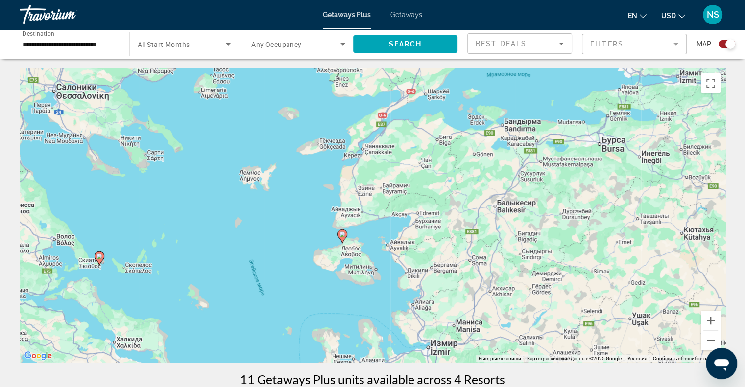
click at [341, 236] on image "Main content" at bounding box center [342, 235] width 6 height 6
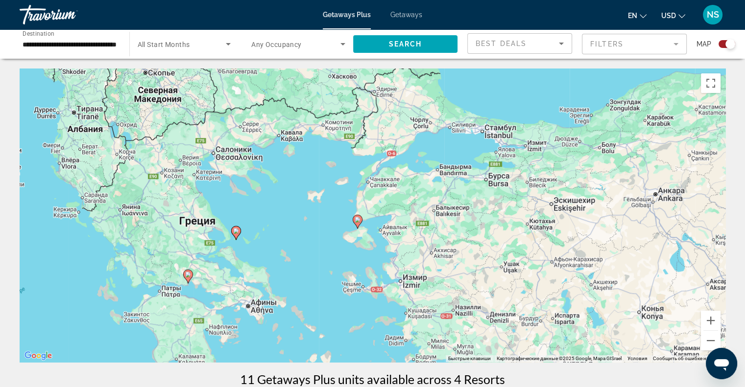
click at [356, 220] on image "Main content" at bounding box center [357, 220] width 6 height 6
click at [356, 220] on div "Для навигации используйте клавиши со стрелками. Чтобы активировать перетаскиван…" at bounding box center [372, 216] width 705 height 294
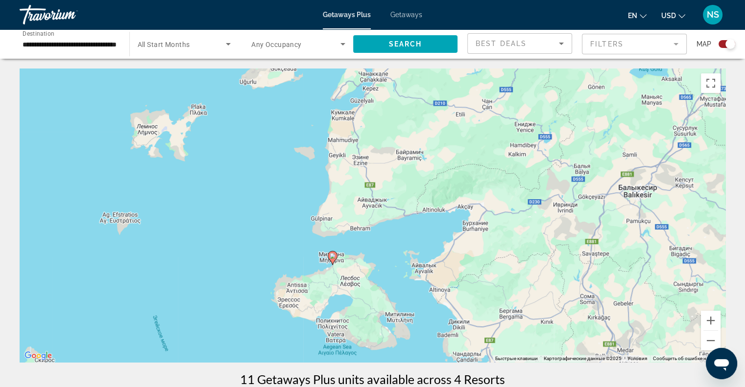
click at [334, 256] on image "Main content" at bounding box center [332, 256] width 6 height 6
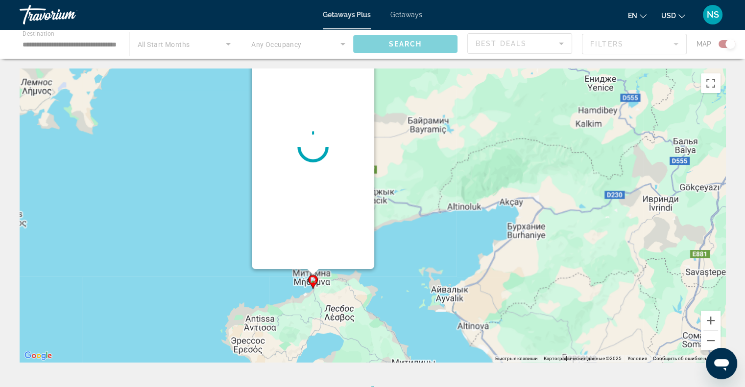
click at [334, 256] on div "Чтобы активировать перетаскивание с помощью клавиатуры, нажмите Alt + Ввод. Пос…" at bounding box center [372, 216] width 705 height 294
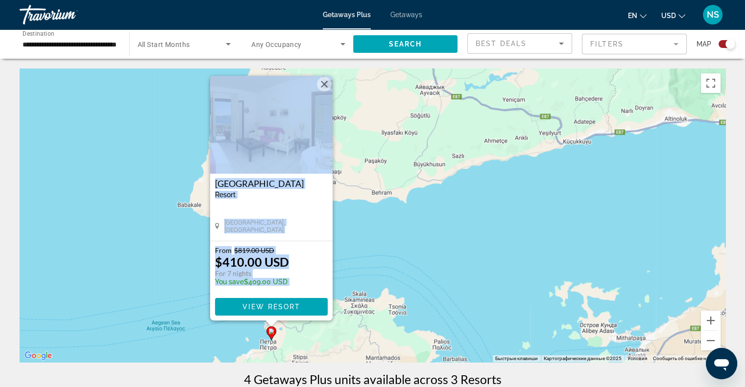
click at [325, 84] on button "Закрыть" at bounding box center [324, 84] width 15 height 15
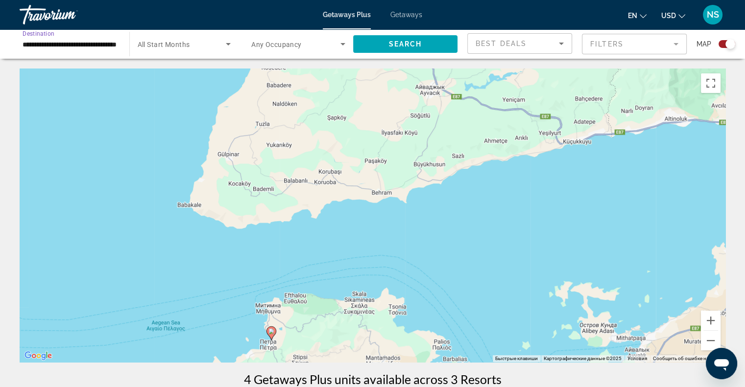
click at [42, 41] on input "**********" at bounding box center [70, 45] width 94 height 12
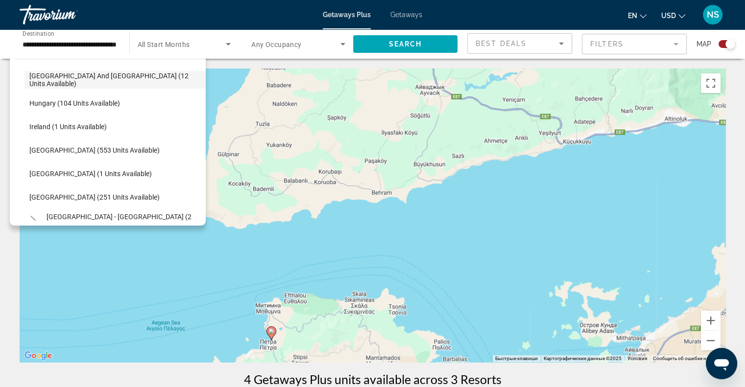
scroll to position [331, 0]
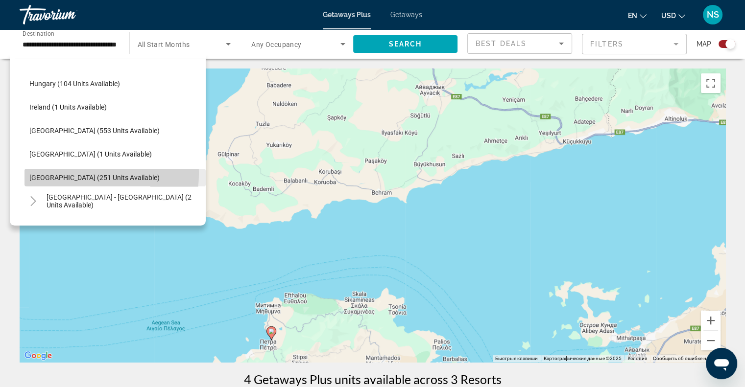
click at [50, 172] on span "Search widget" at bounding box center [114, 177] width 181 height 23
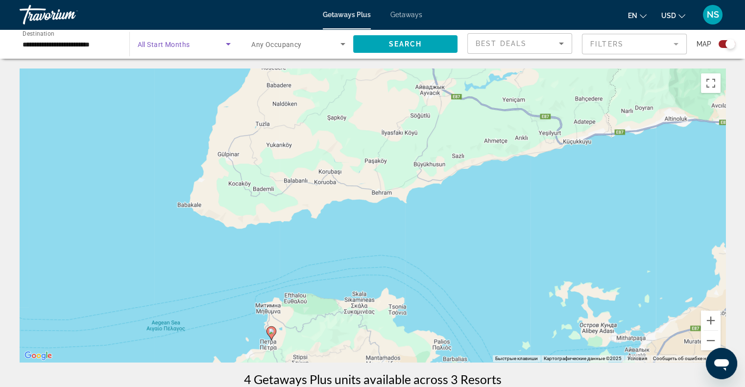
click at [225, 46] on icon "Search widget" at bounding box center [228, 44] width 12 height 12
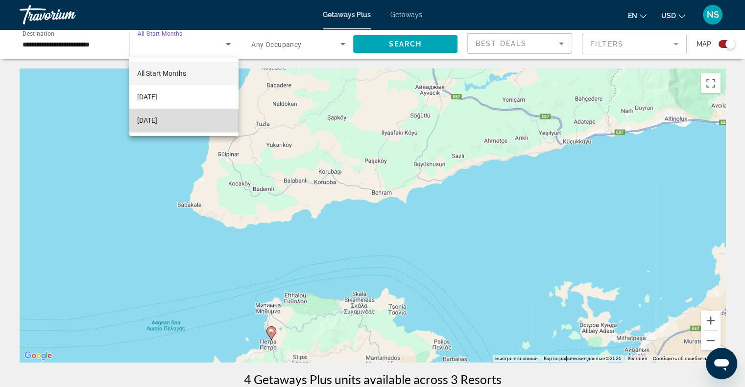
click at [174, 127] on mat-option "[DATE]" at bounding box center [183, 120] width 109 height 23
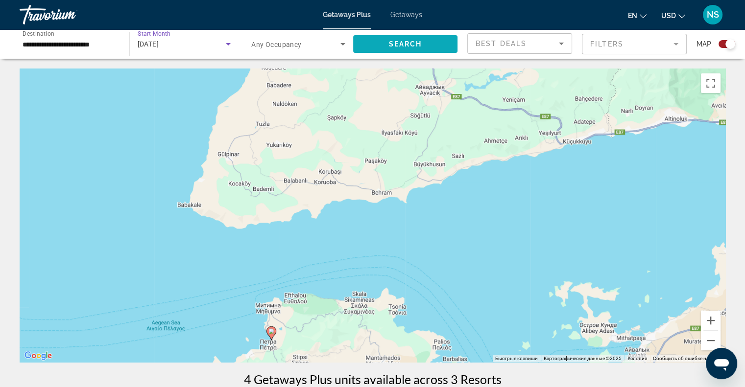
click at [377, 42] on span "Search widget" at bounding box center [405, 43] width 105 height 23
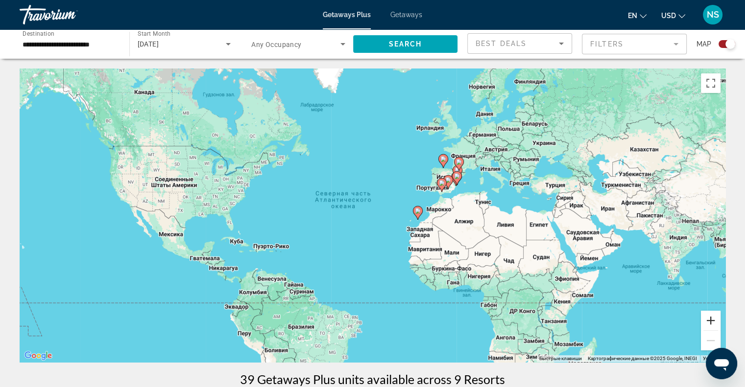
click at [705, 315] on button "Увеличить" at bounding box center [711, 321] width 20 height 20
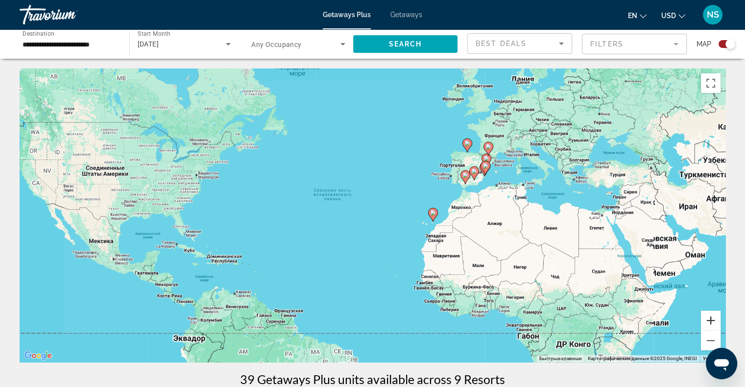
click at [705, 315] on button "Увеличить" at bounding box center [711, 321] width 20 height 20
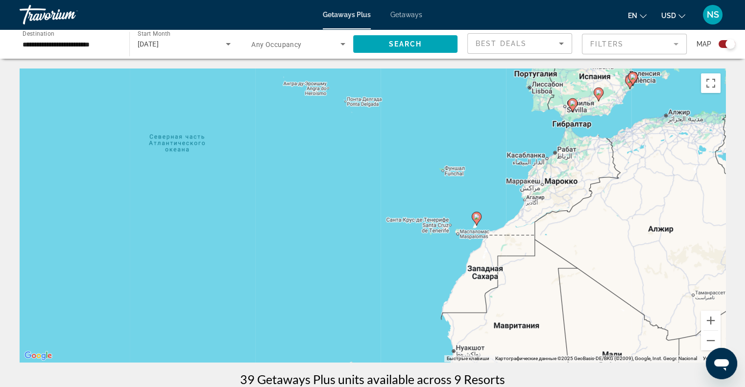
drag, startPoint x: 628, startPoint y: 321, endPoint x: 550, endPoint y: 311, distance: 78.5
click at [550, 311] on div "Чтобы активировать перетаскивание с помощью клавиатуры, нажмите Alt + Ввод. Пос…" at bounding box center [372, 216] width 705 height 294
click at [709, 321] on button "Увеличить" at bounding box center [711, 321] width 20 height 20
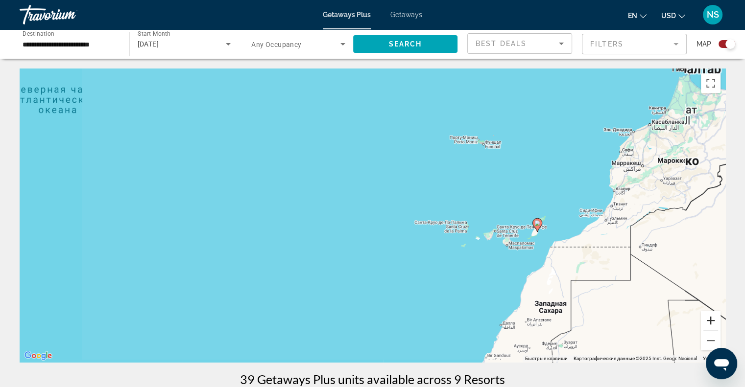
click at [709, 321] on button "Увеличить" at bounding box center [711, 321] width 20 height 20
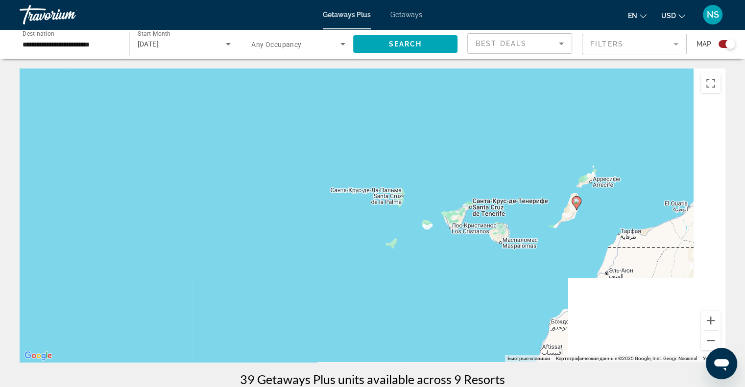
drag, startPoint x: 648, startPoint y: 299, endPoint x: 349, endPoint y: 233, distance: 306.9
click at [349, 233] on div "Чтобы активировать перетаскивание с помощью клавиатуры, нажмите Alt + Ввод. Пос…" at bounding box center [372, 216] width 705 height 294
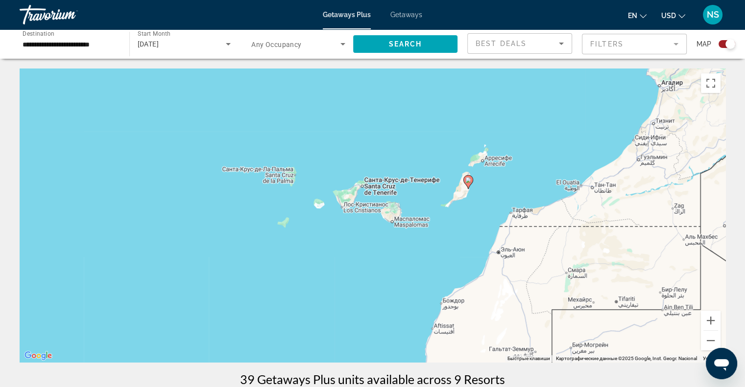
click at [470, 182] on icon "Main content" at bounding box center [467, 182] width 9 height 13
type input "**********"
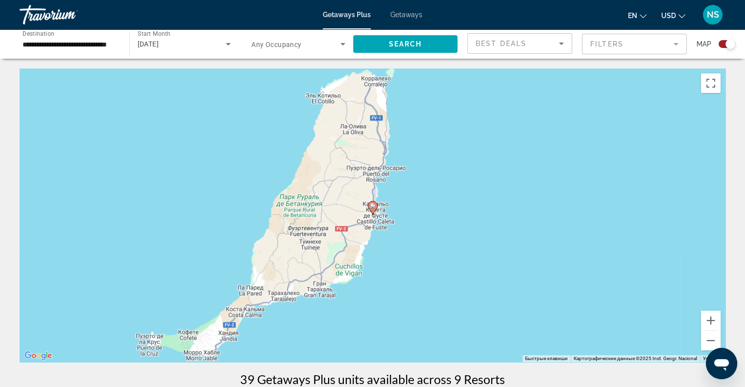
click at [373, 207] on image "Main content" at bounding box center [373, 206] width 6 height 6
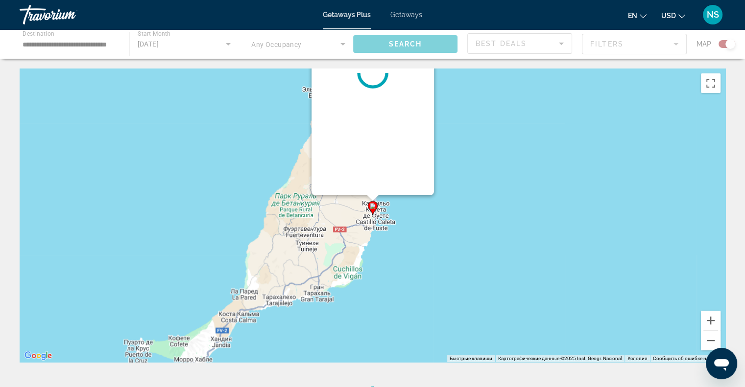
click at [373, 207] on image "Main content" at bounding box center [373, 206] width 6 height 6
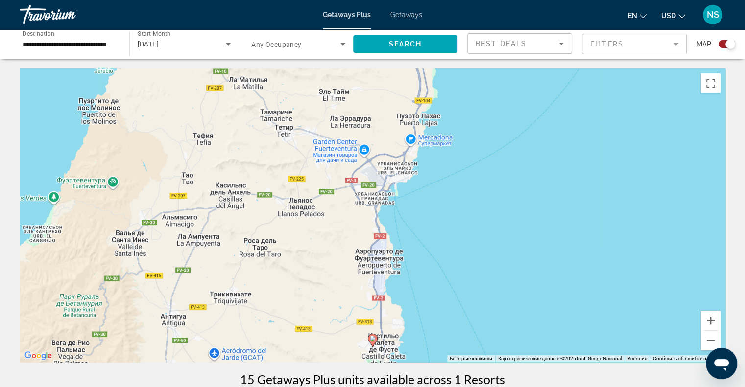
click at [374, 341] on image "Main content" at bounding box center [373, 339] width 6 height 6
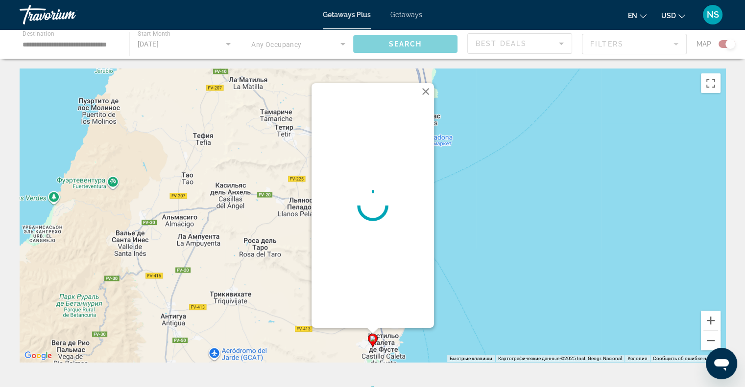
click at [374, 341] on image "Main content" at bounding box center [373, 339] width 6 height 6
